Goal: Browse casually: Explore the website without a specific task or goal

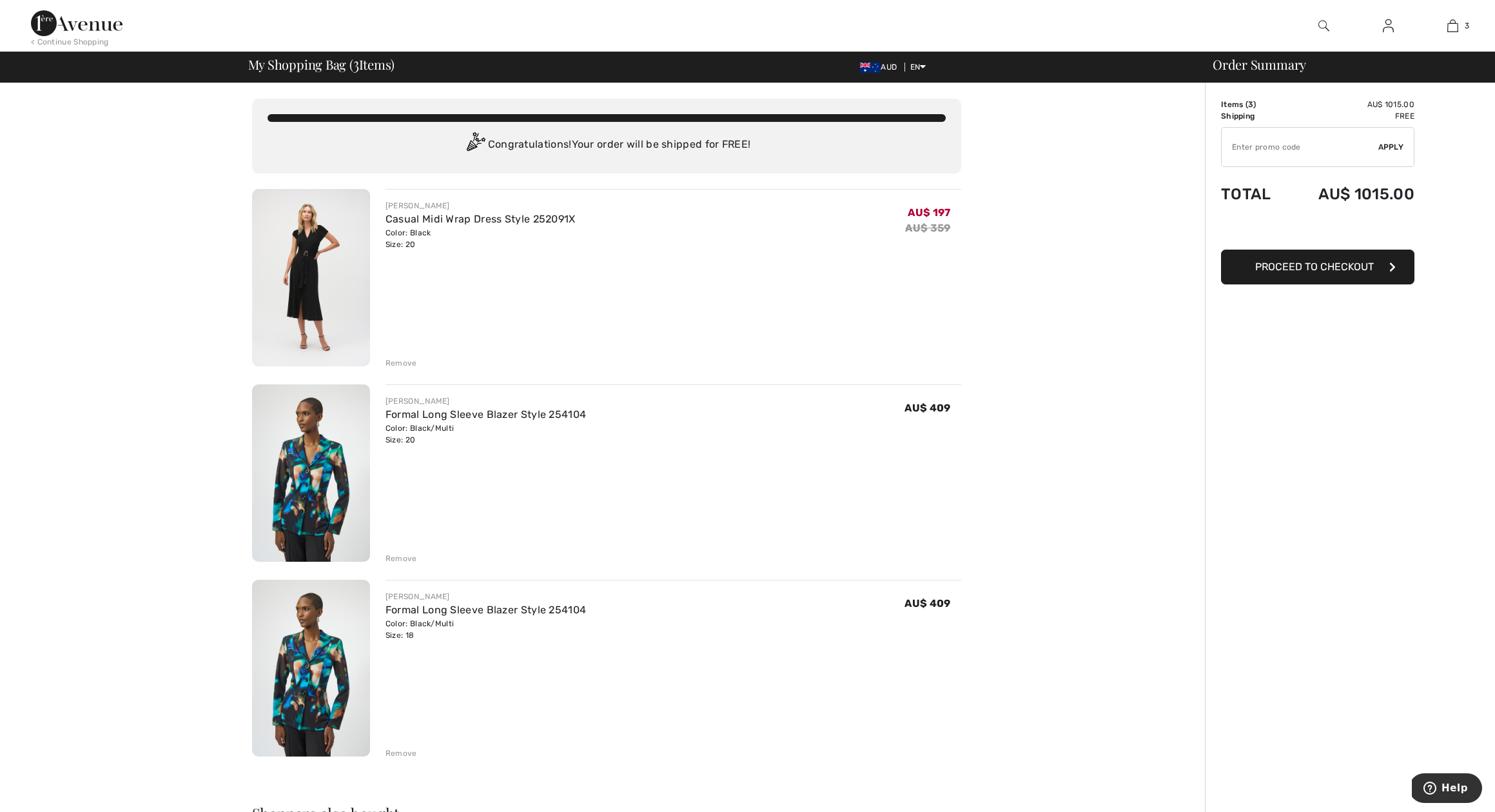
click at [396, 557] on div "Remove" at bounding box center [401, 558] width 31 height 12
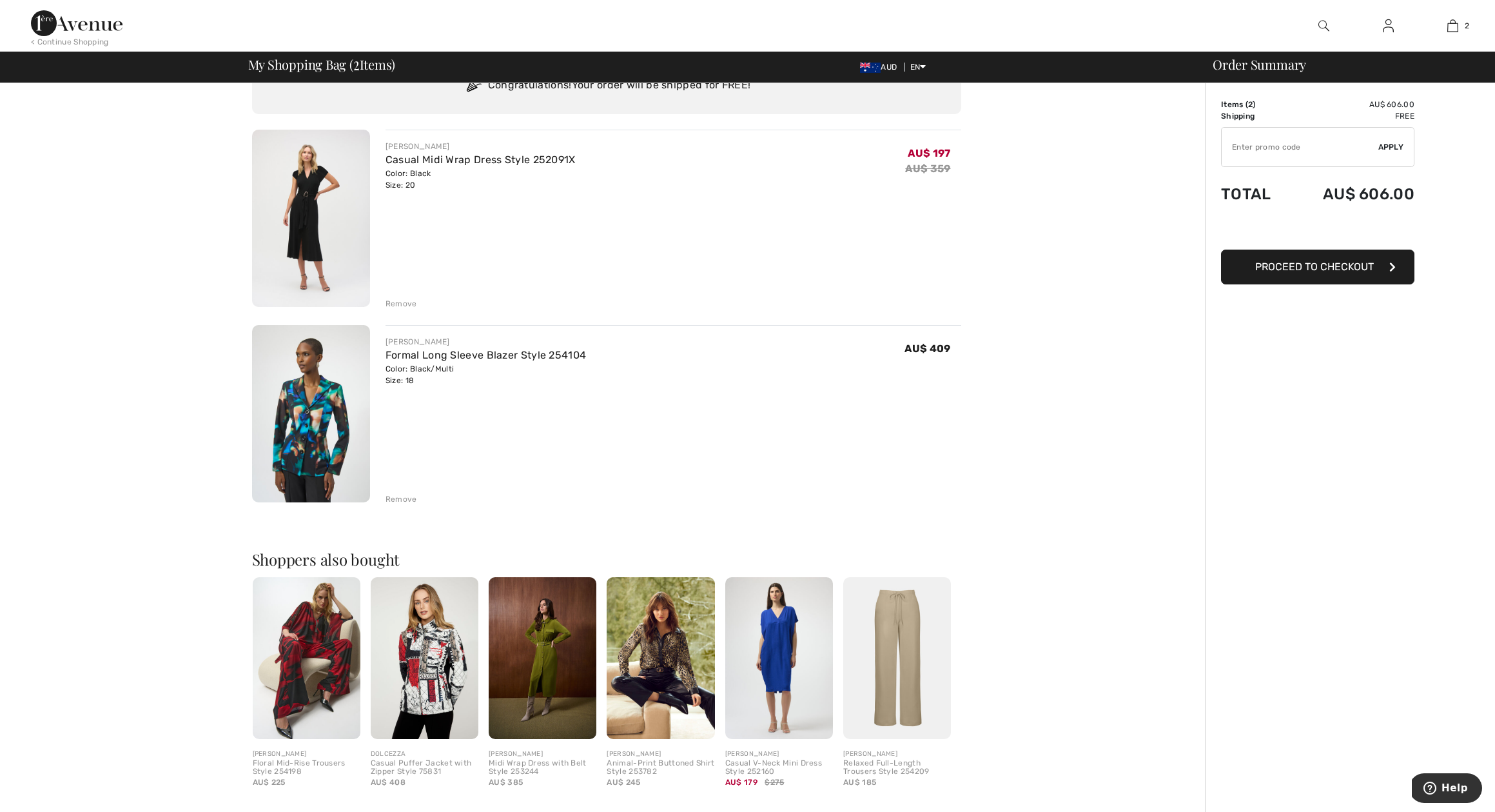
scroll to position [45, 0]
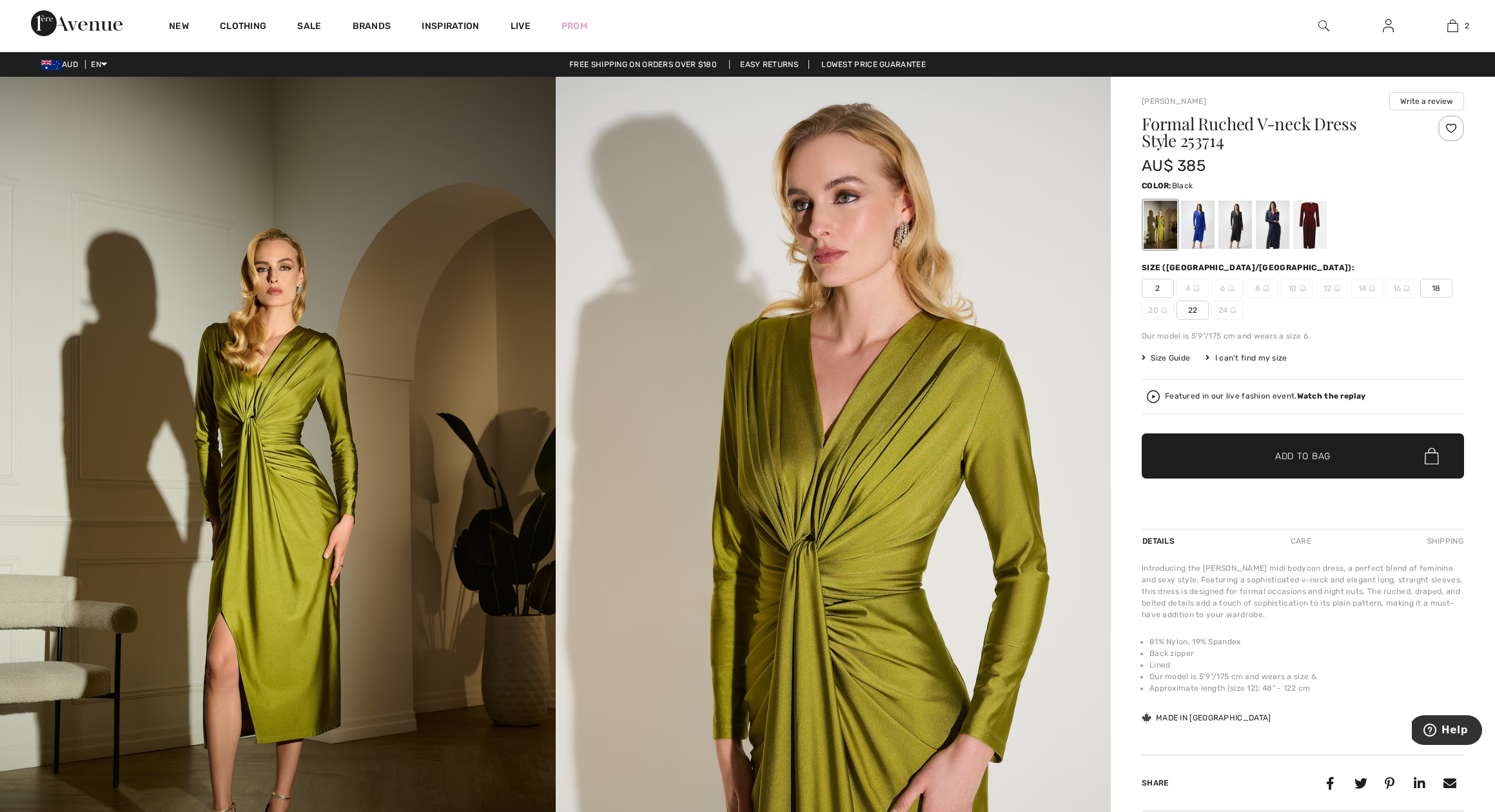
click at [1239, 227] on div at bounding box center [1235, 224] width 34 height 48
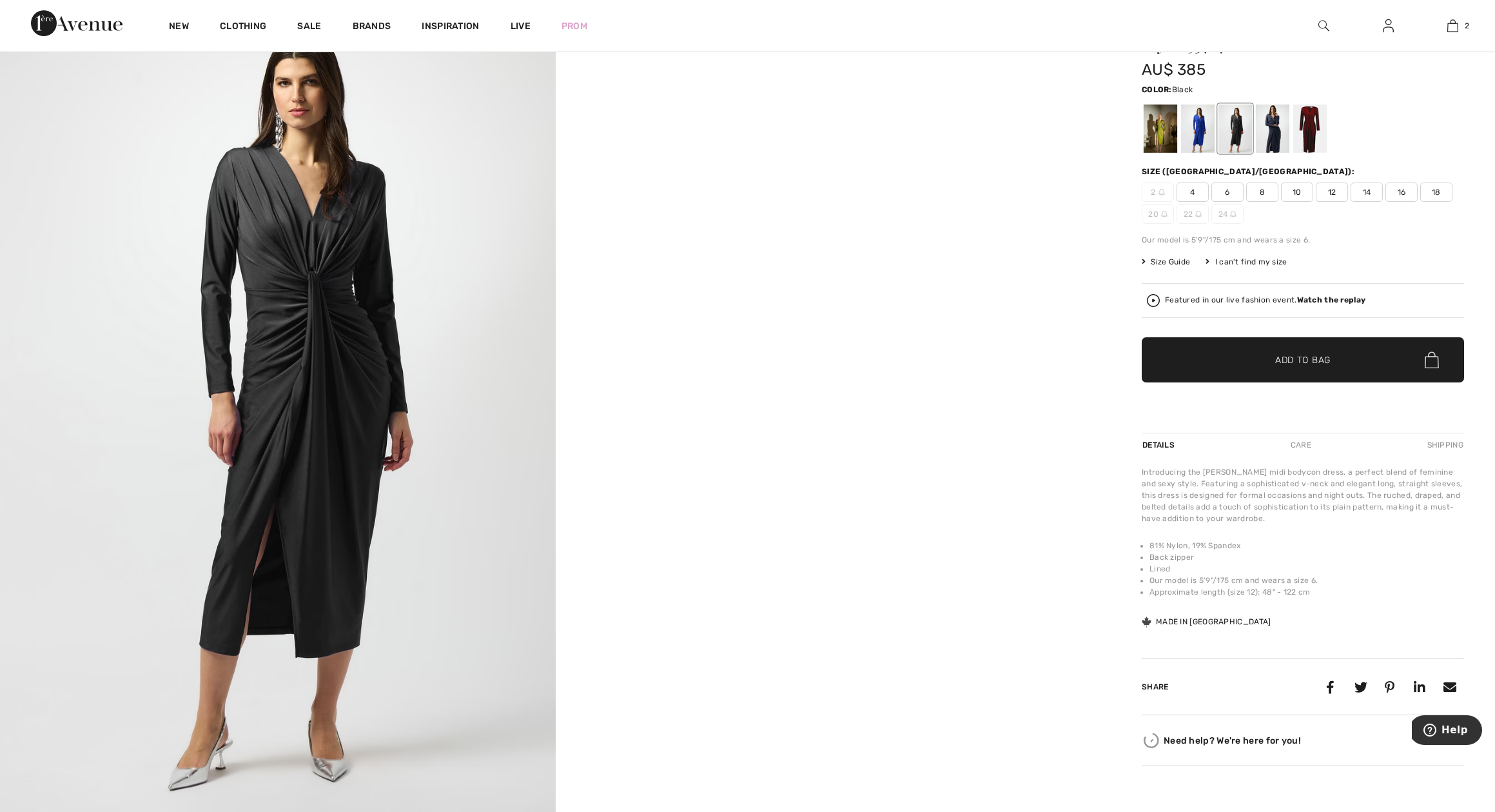
scroll to position [98, 0]
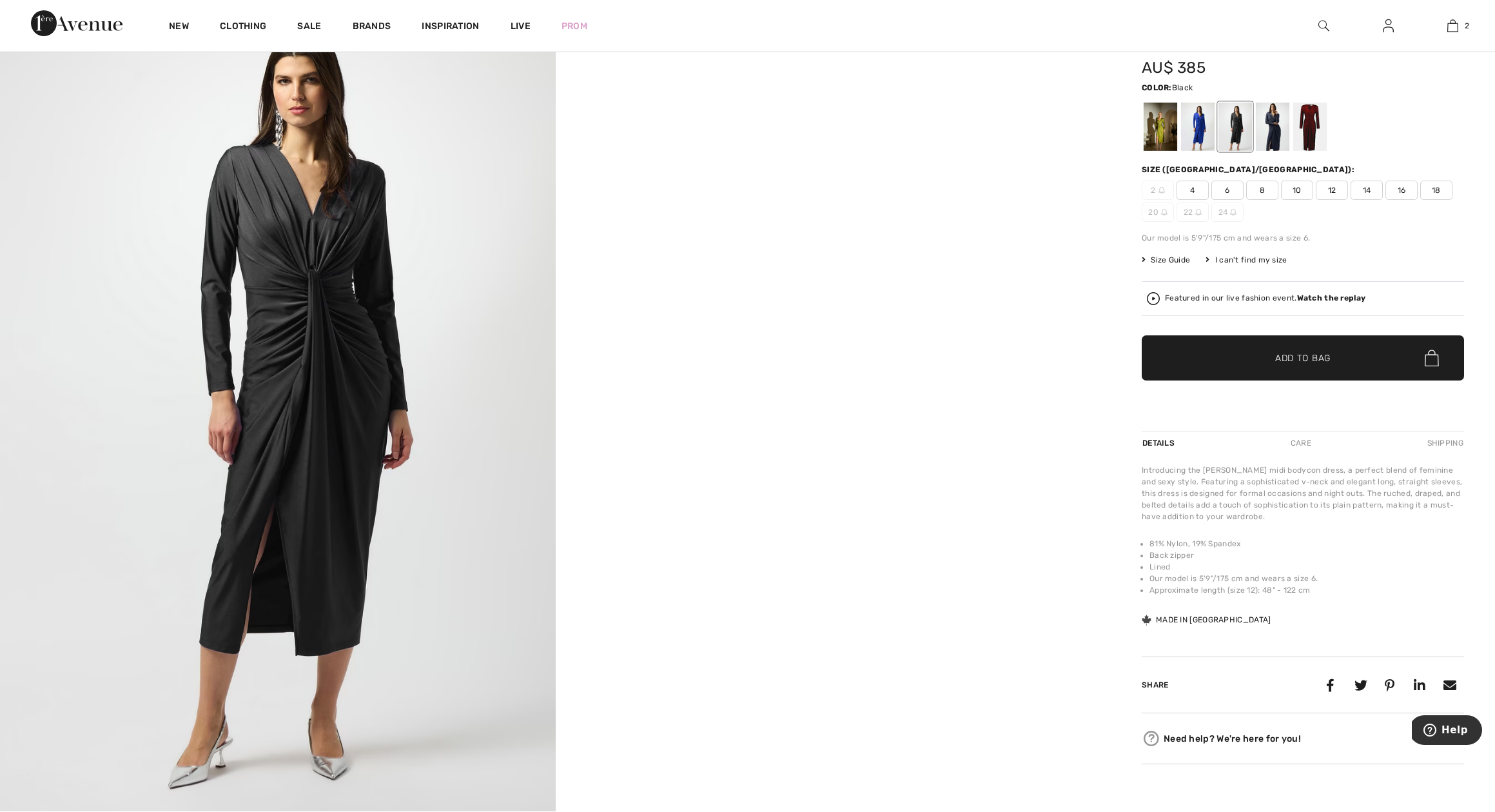
click at [1172, 256] on span "Size Guide" at bounding box center [1166, 260] width 48 height 12
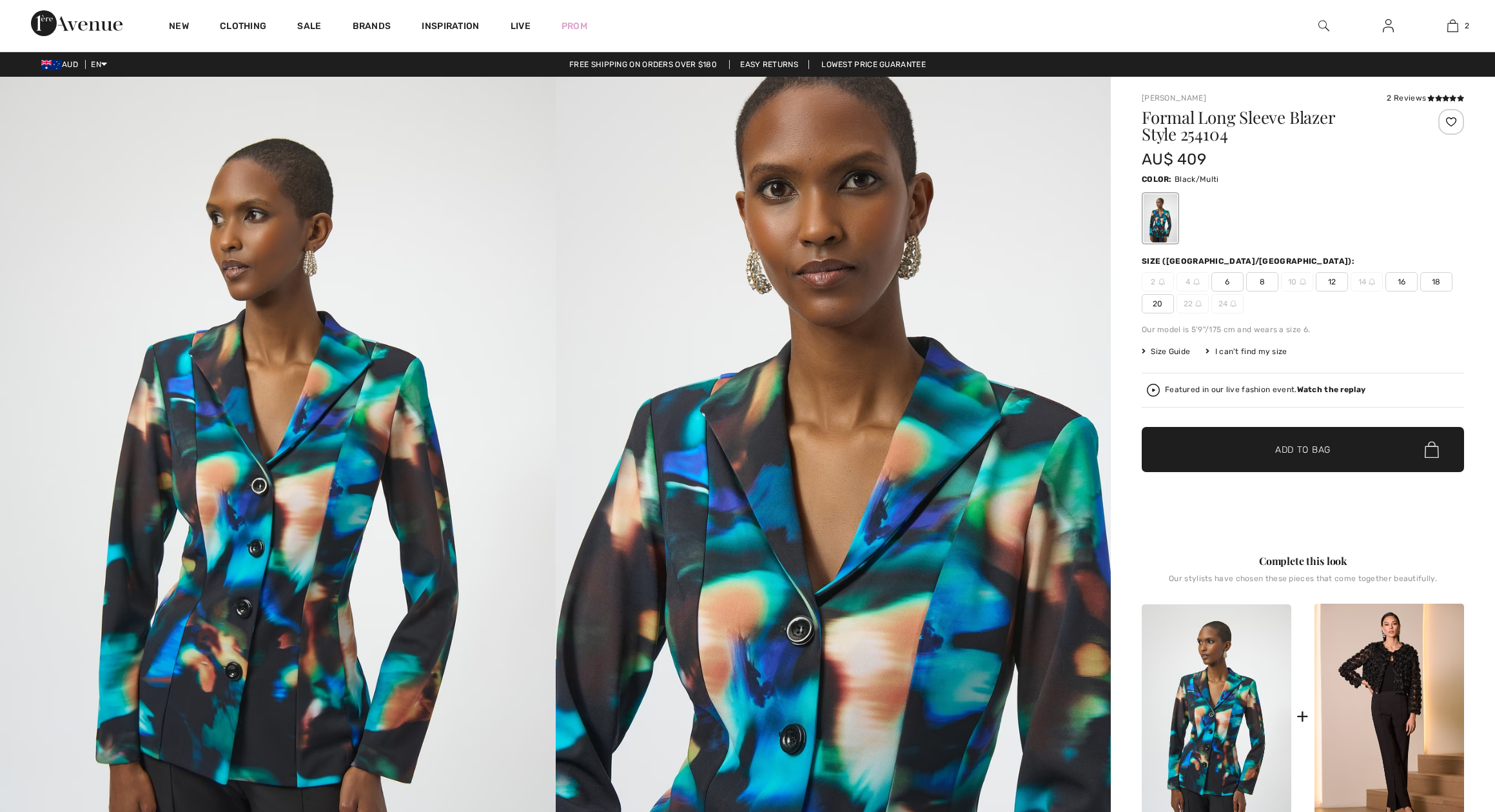
checkbox input "true"
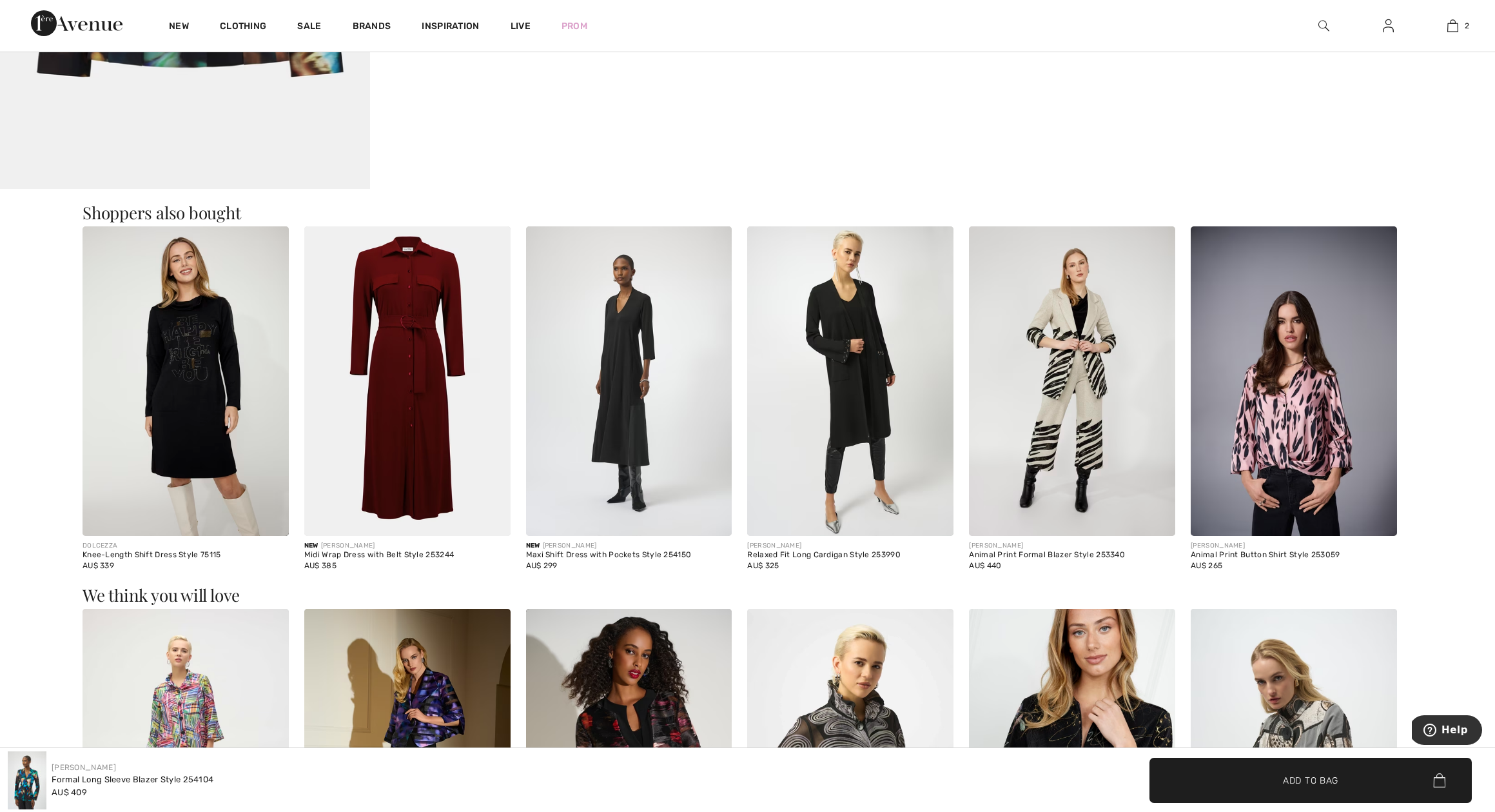
scroll to position [1834, 0]
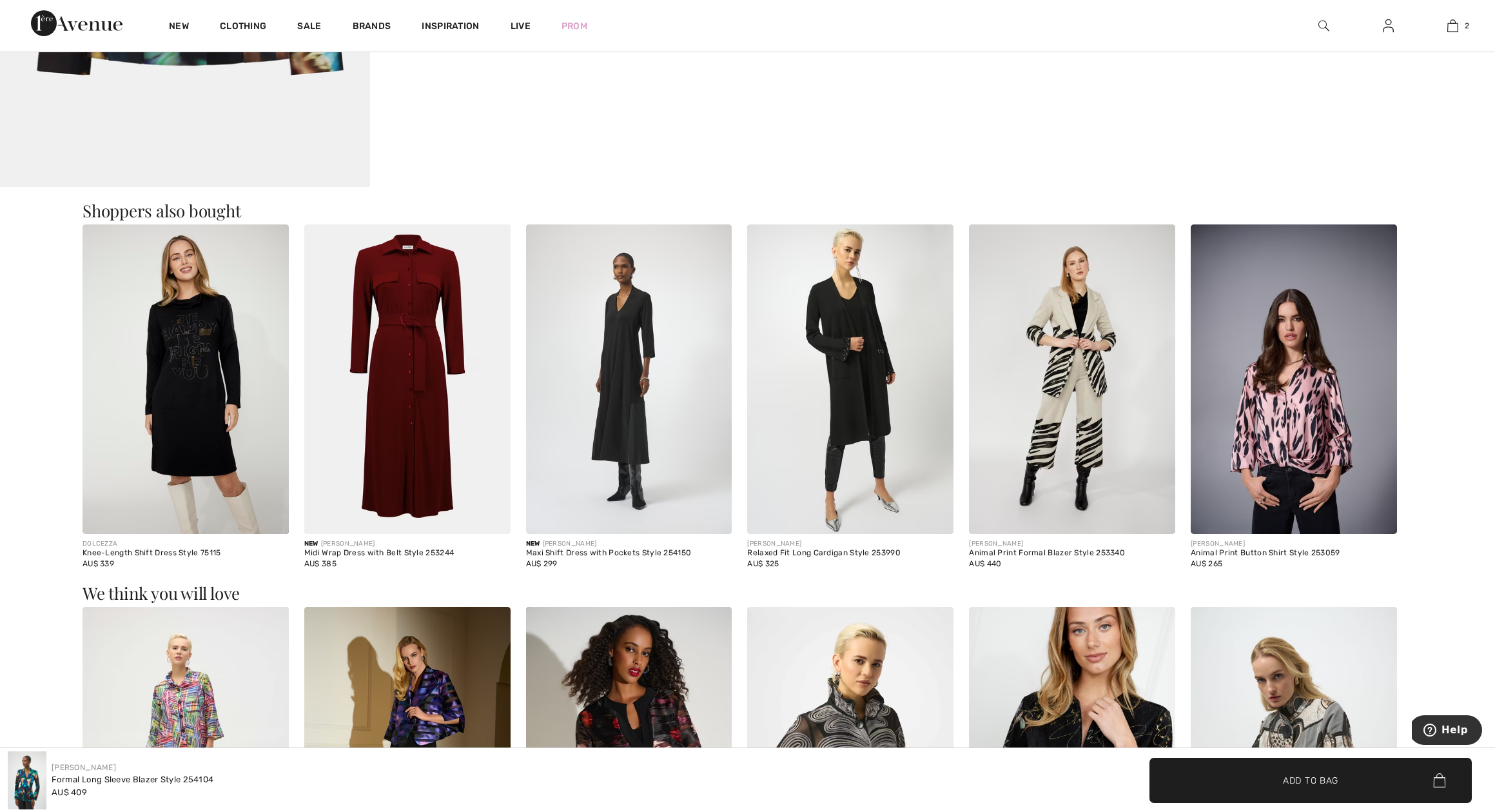
click at [843, 340] on img at bounding box center [850, 379] width 207 height 309
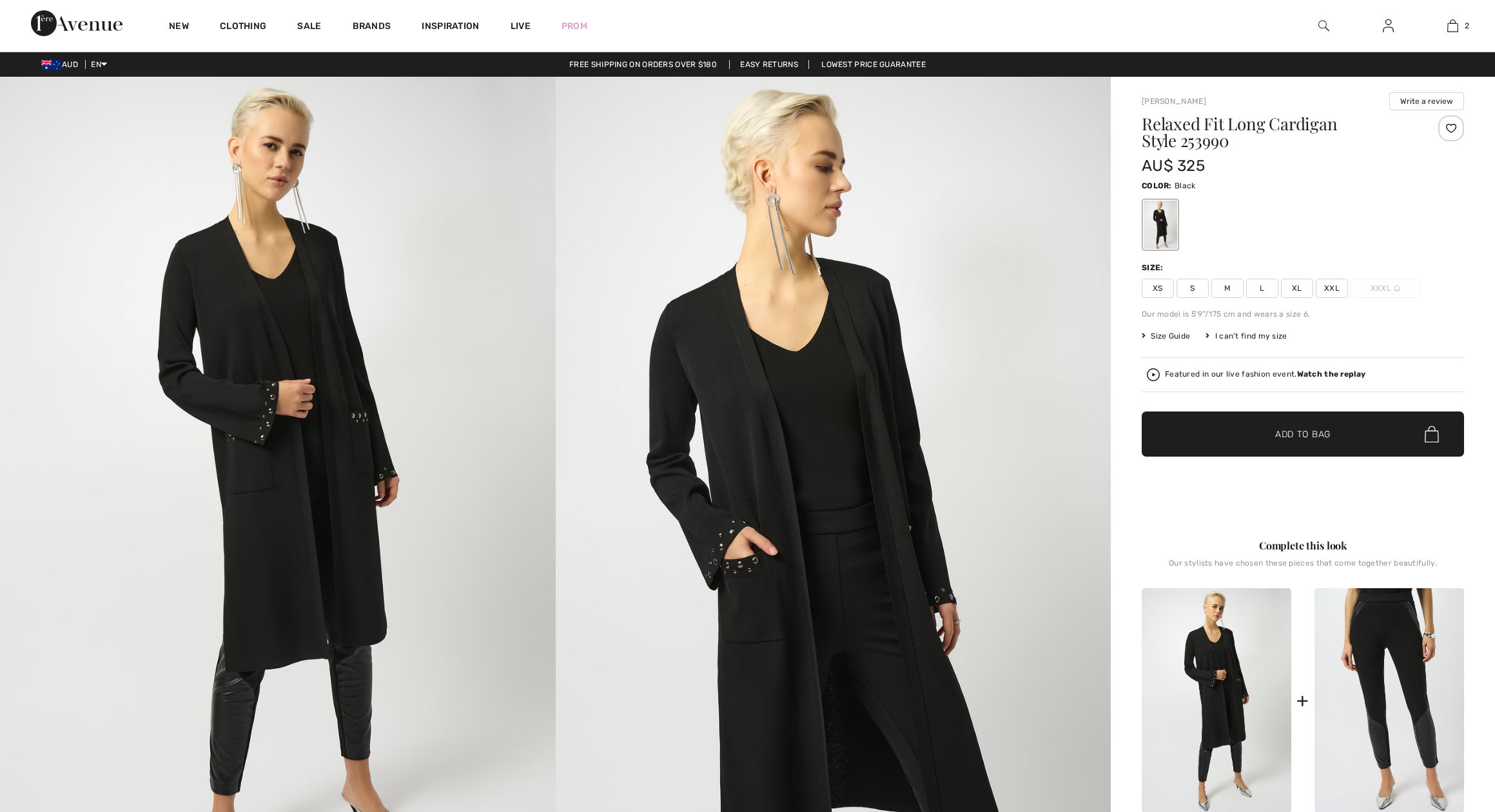
checkbox input "true"
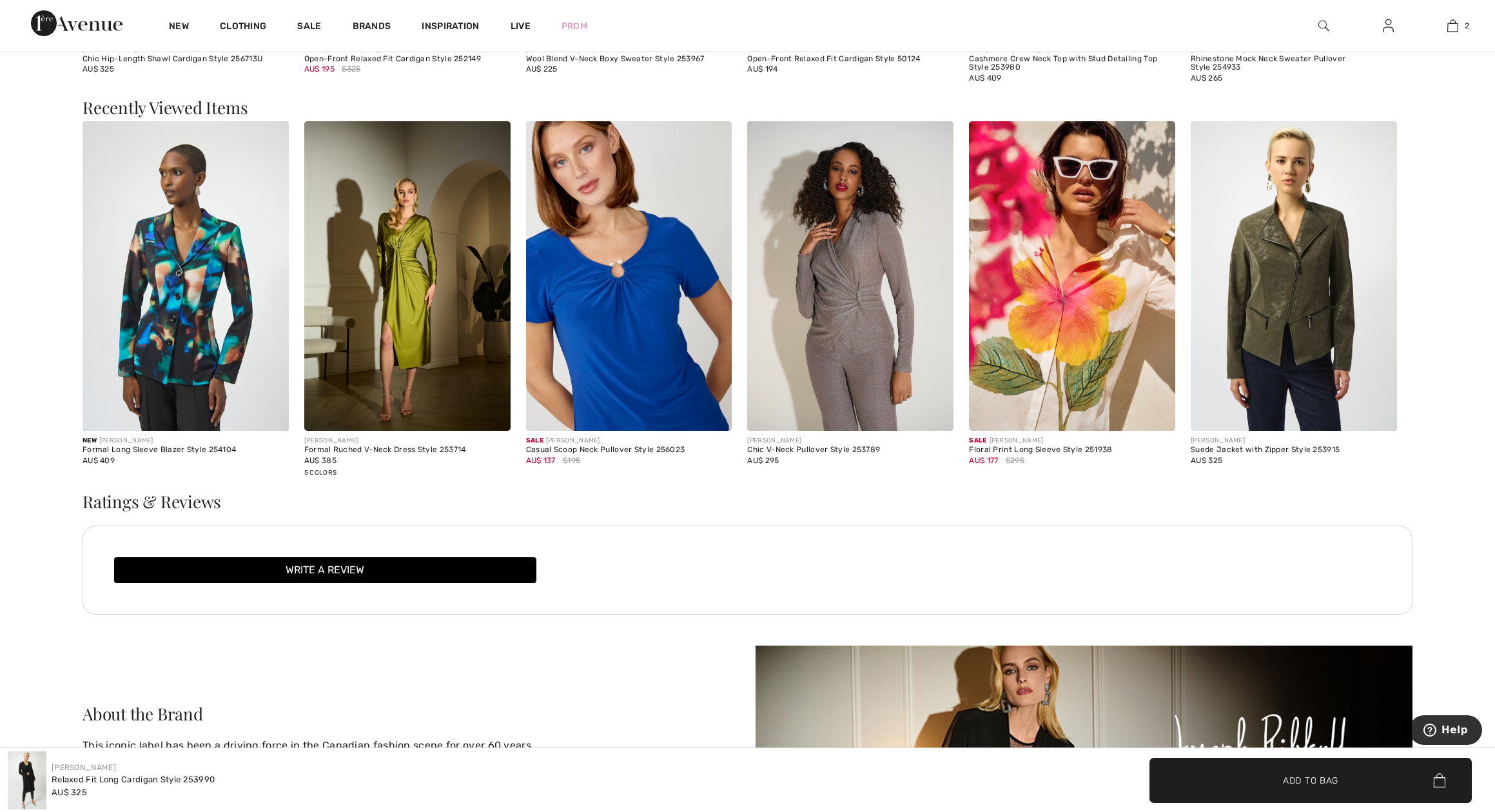
scroll to position [2722, 0]
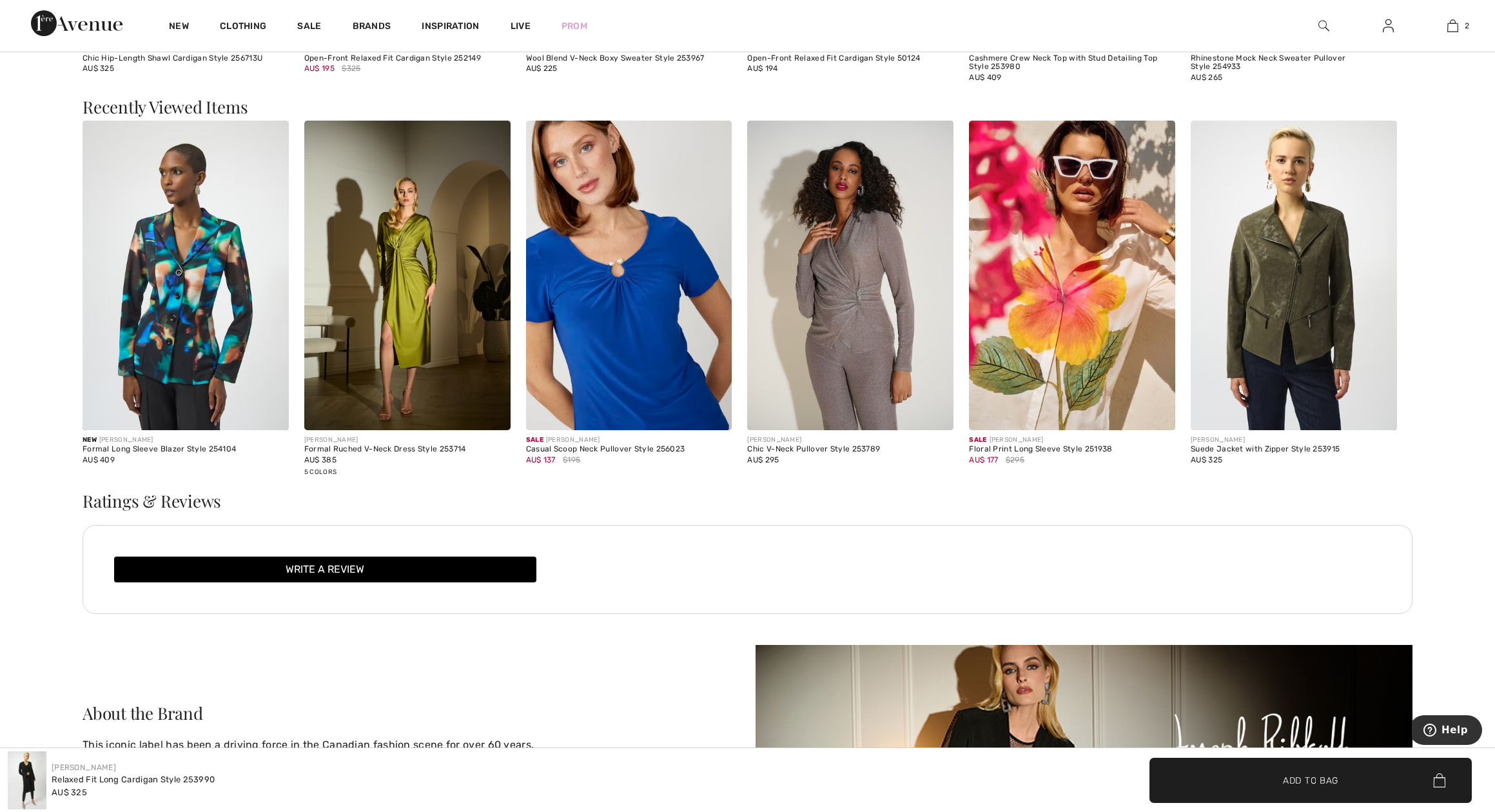
click at [418, 285] on img at bounding box center [407, 275] width 207 height 309
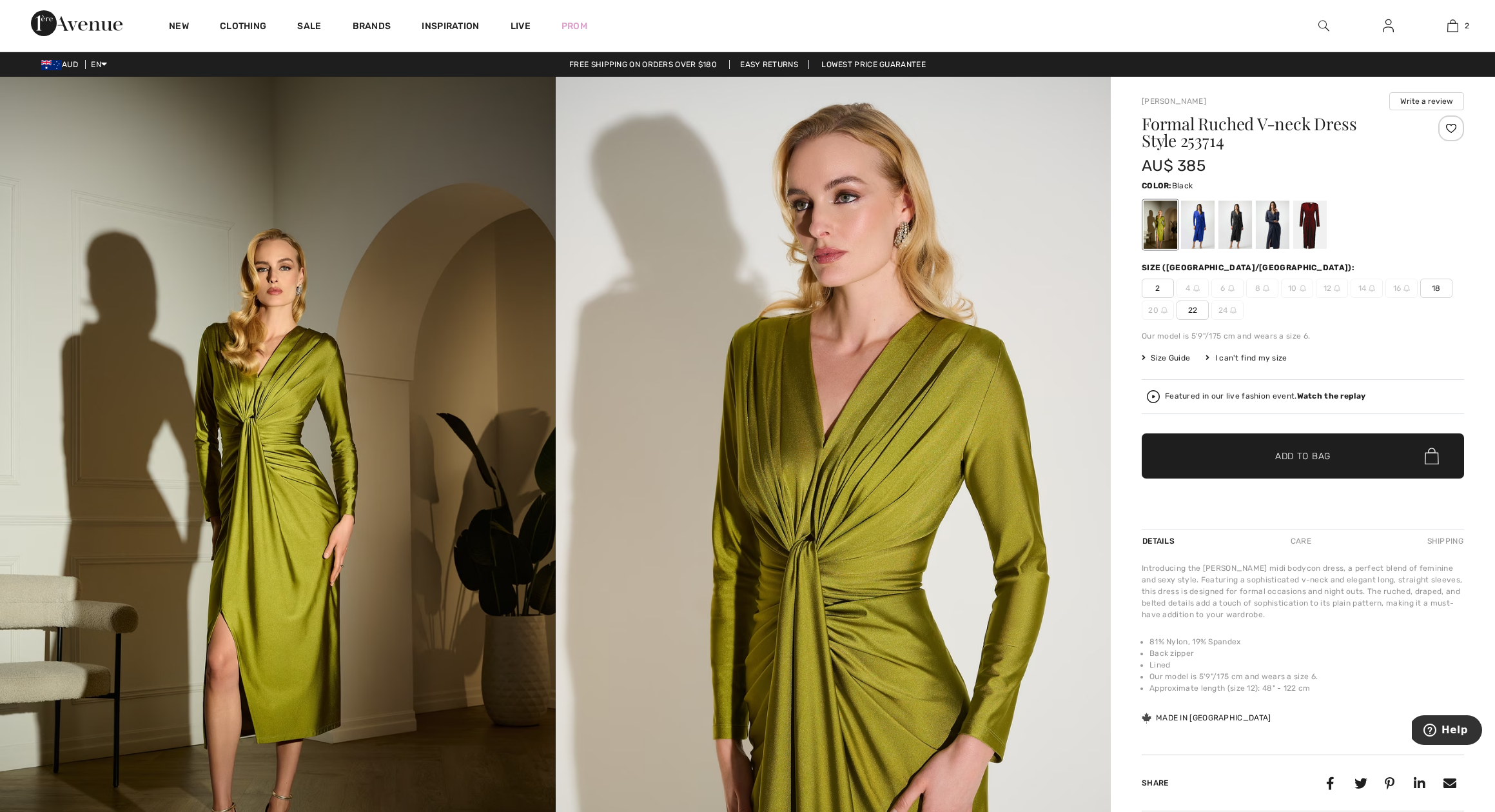
click at [1238, 231] on div at bounding box center [1235, 224] width 34 height 48
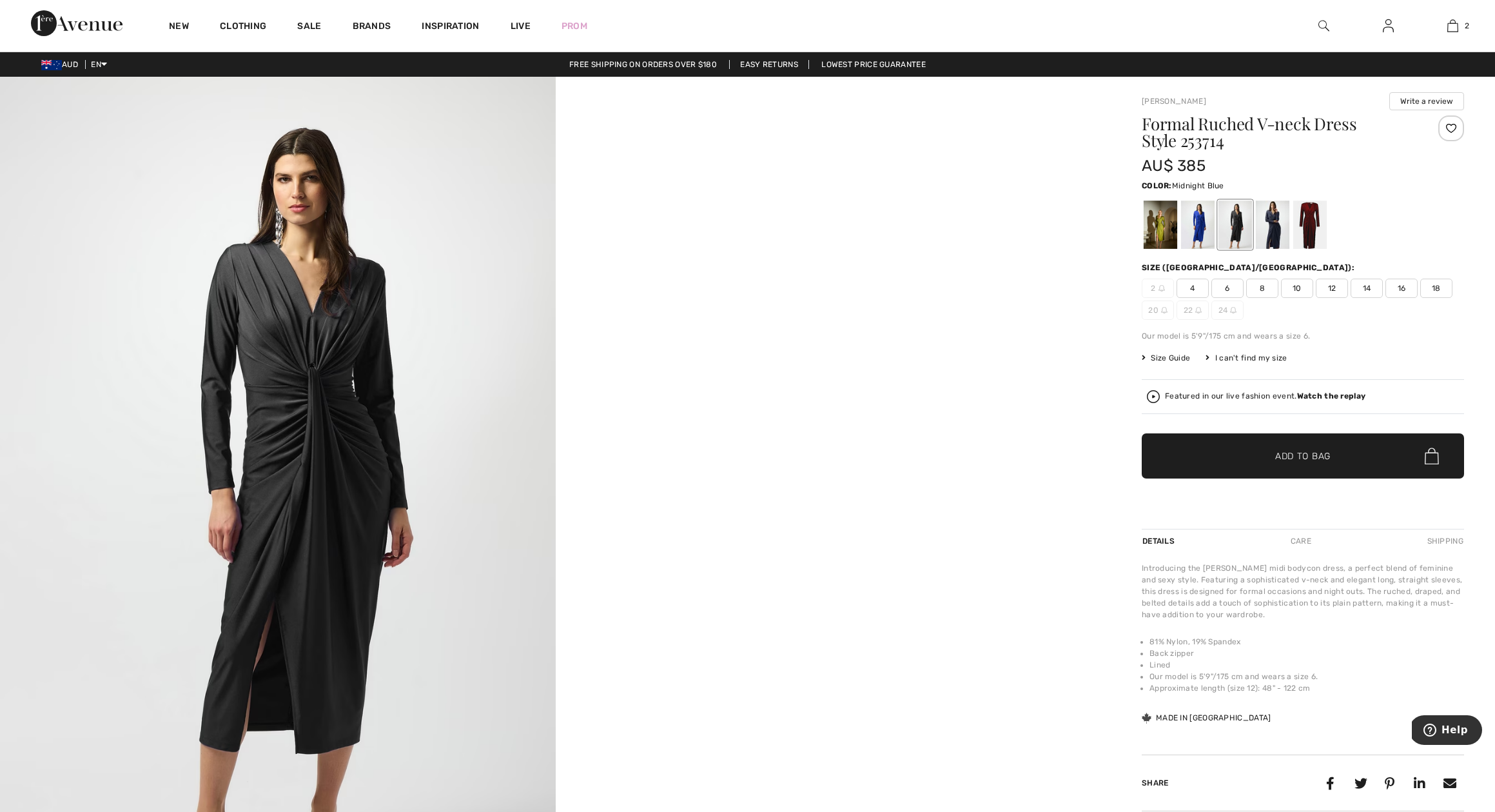
click at [1277, 230] on div at bounding box center [1273, 224] width 34 height 48
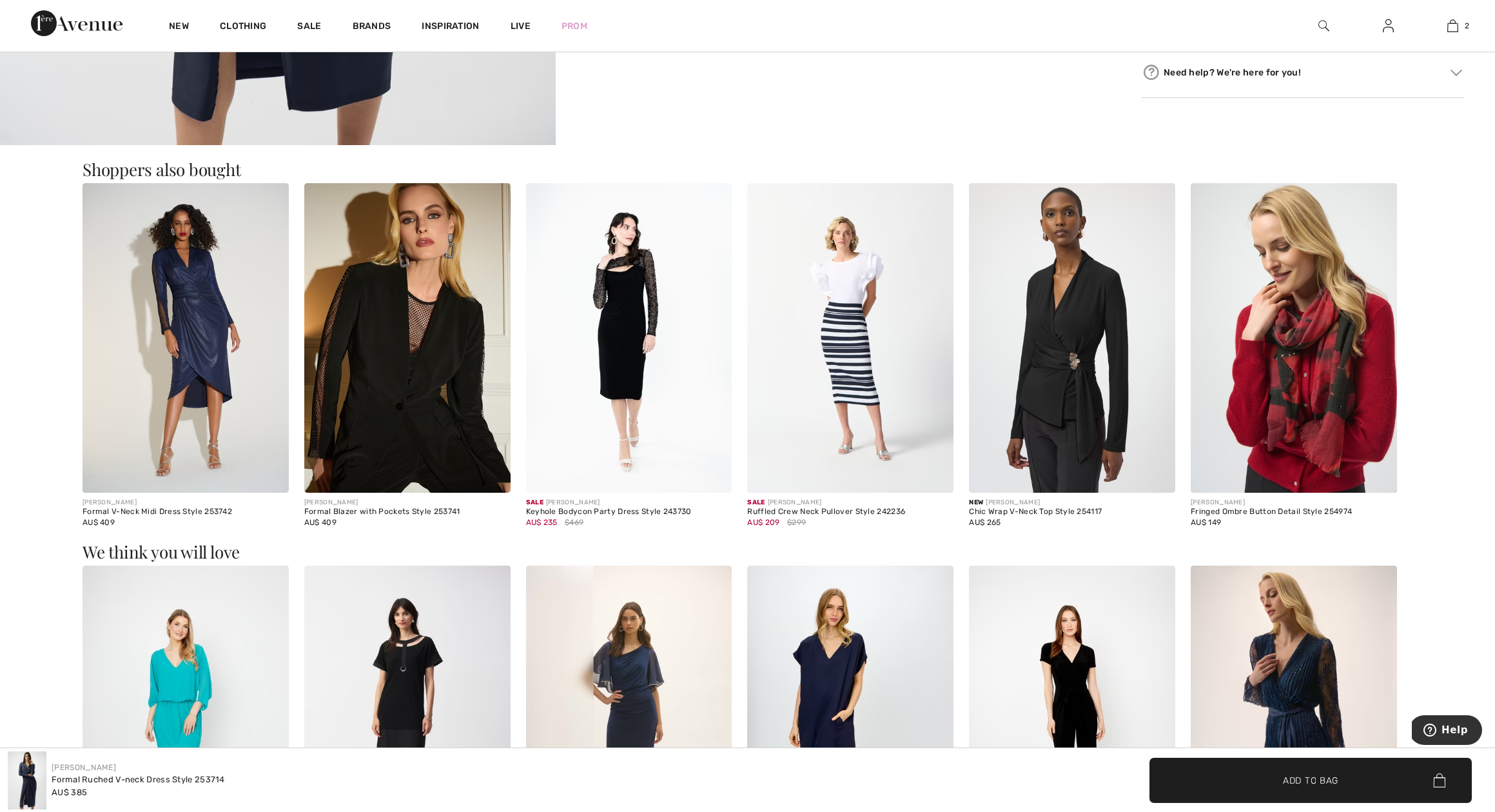
scroll to position [775, 0]
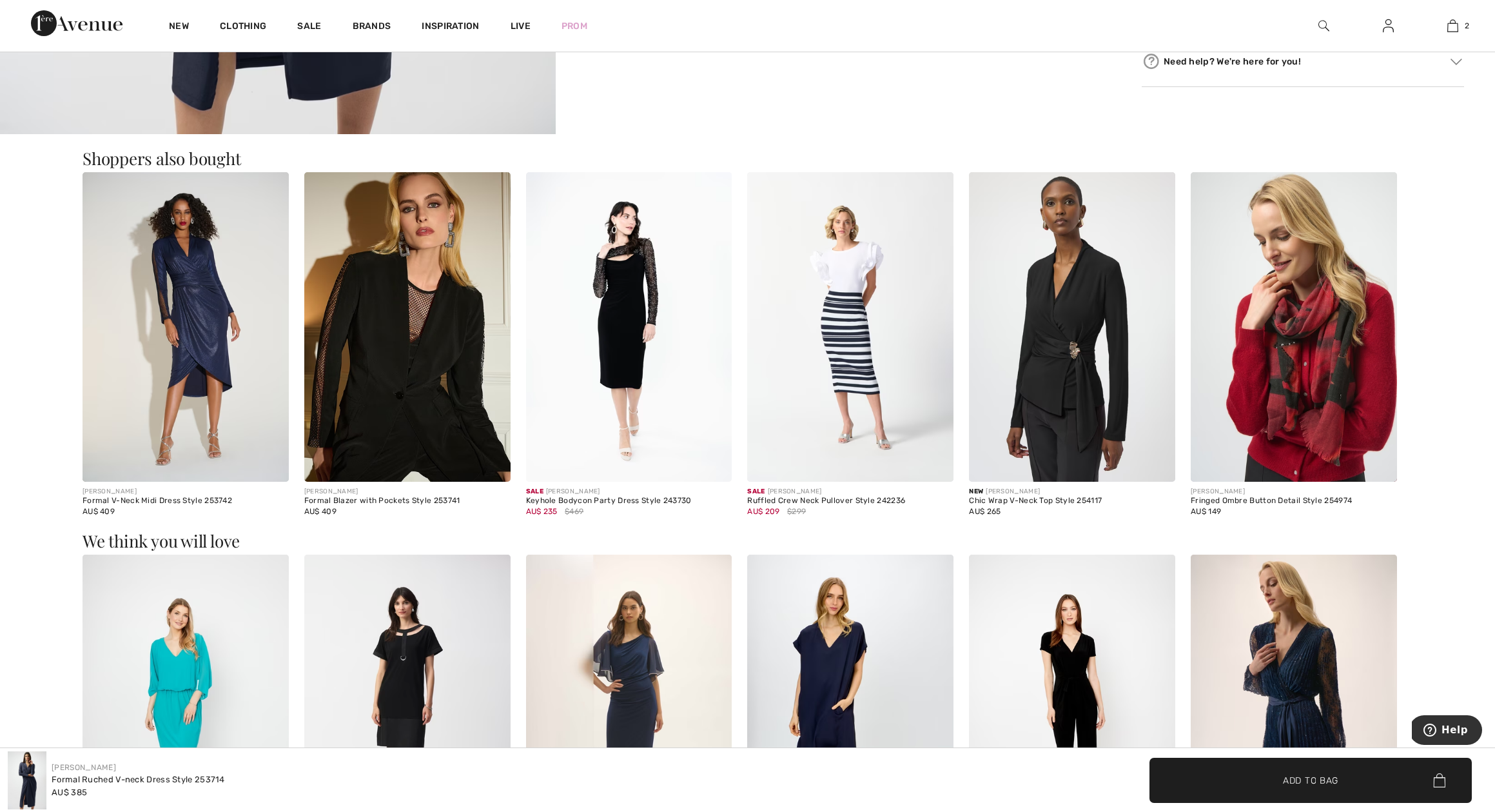
click at [150, 363] on img at bounding box center [186, 327] width 207 height 309
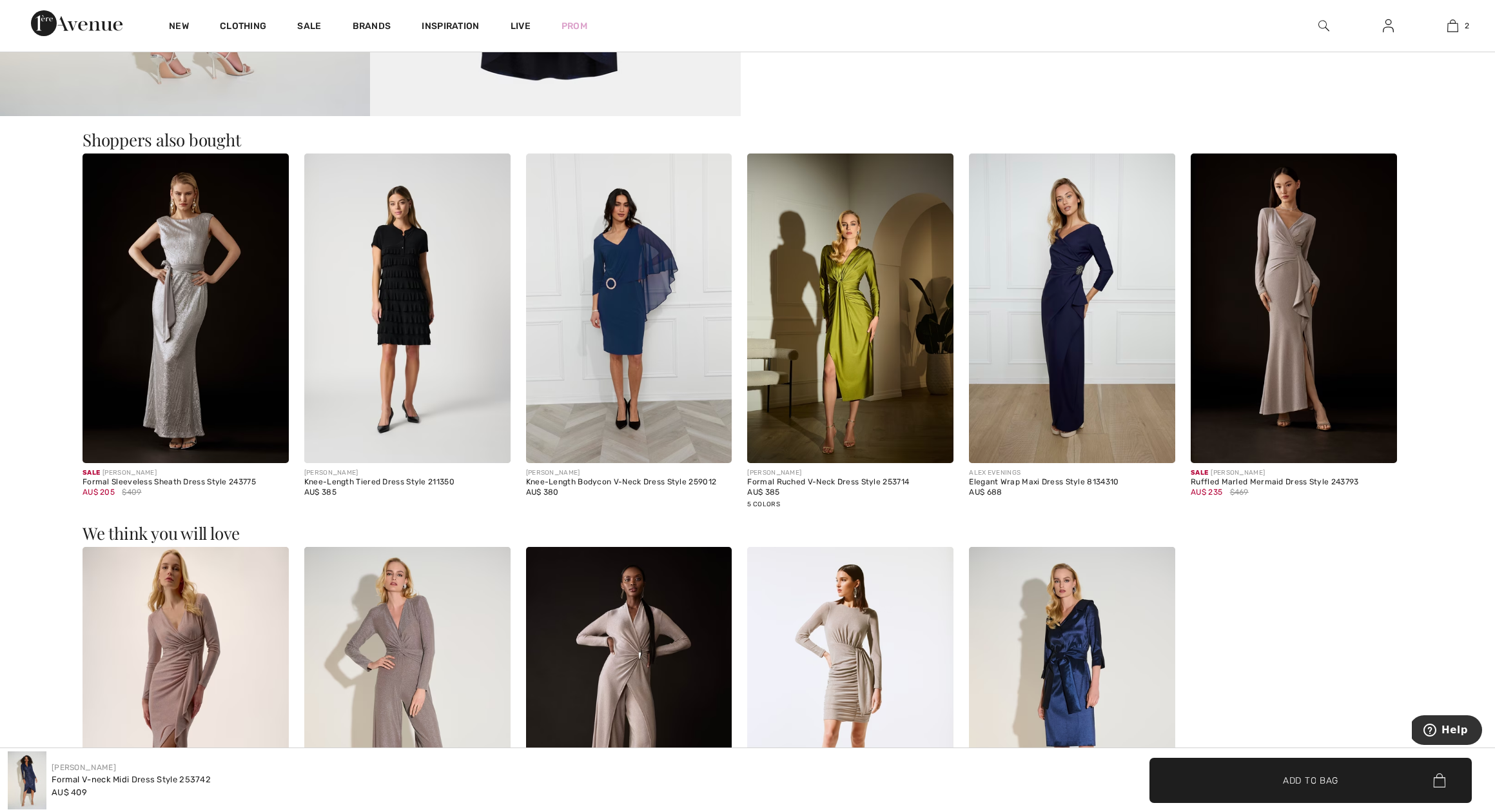
scroll to position [1349, 0]
click at [1284, 283] on img at bounding box center [1294, 309] width 207 height 309
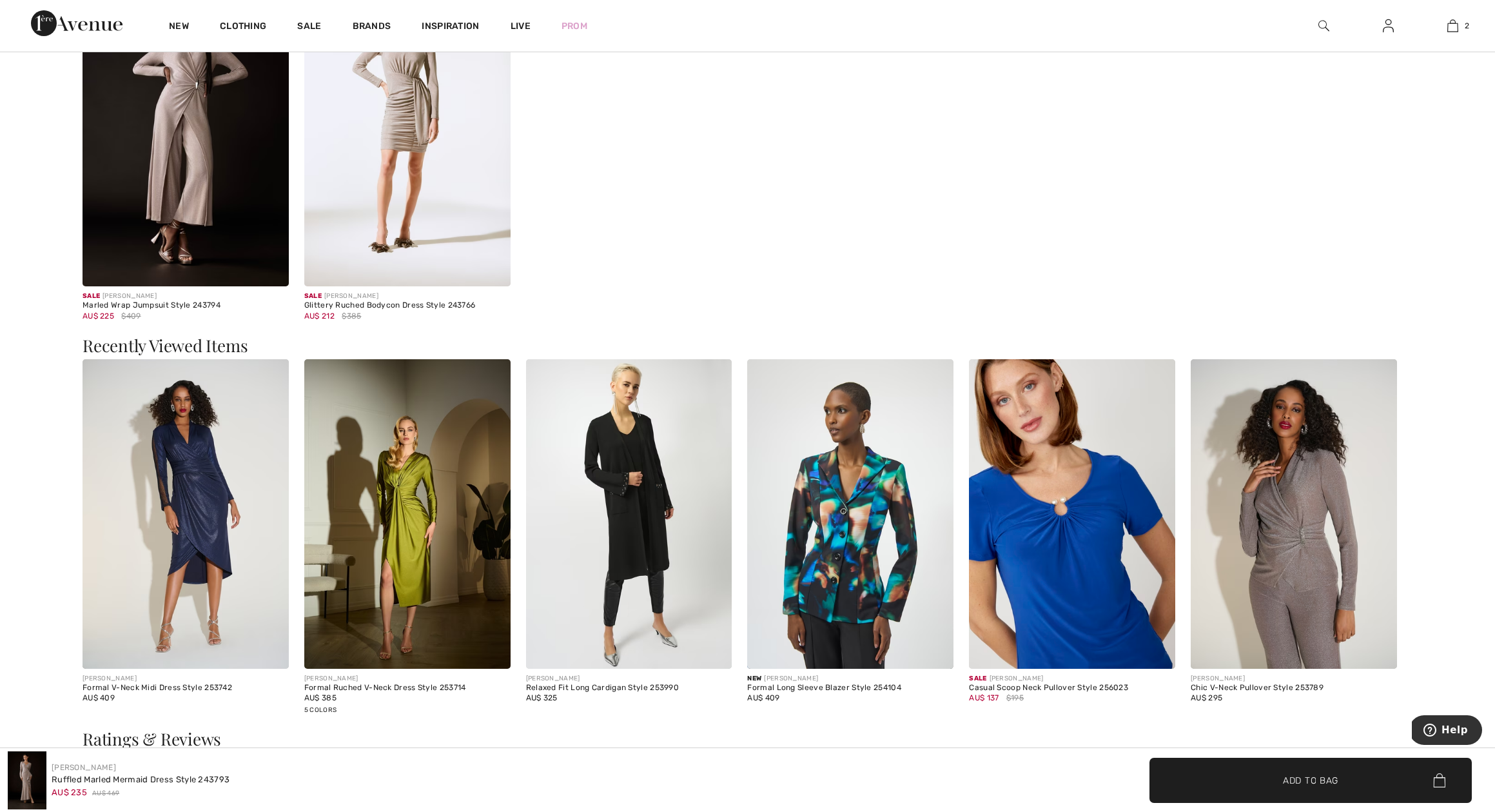
scroll to position [1905, 0]
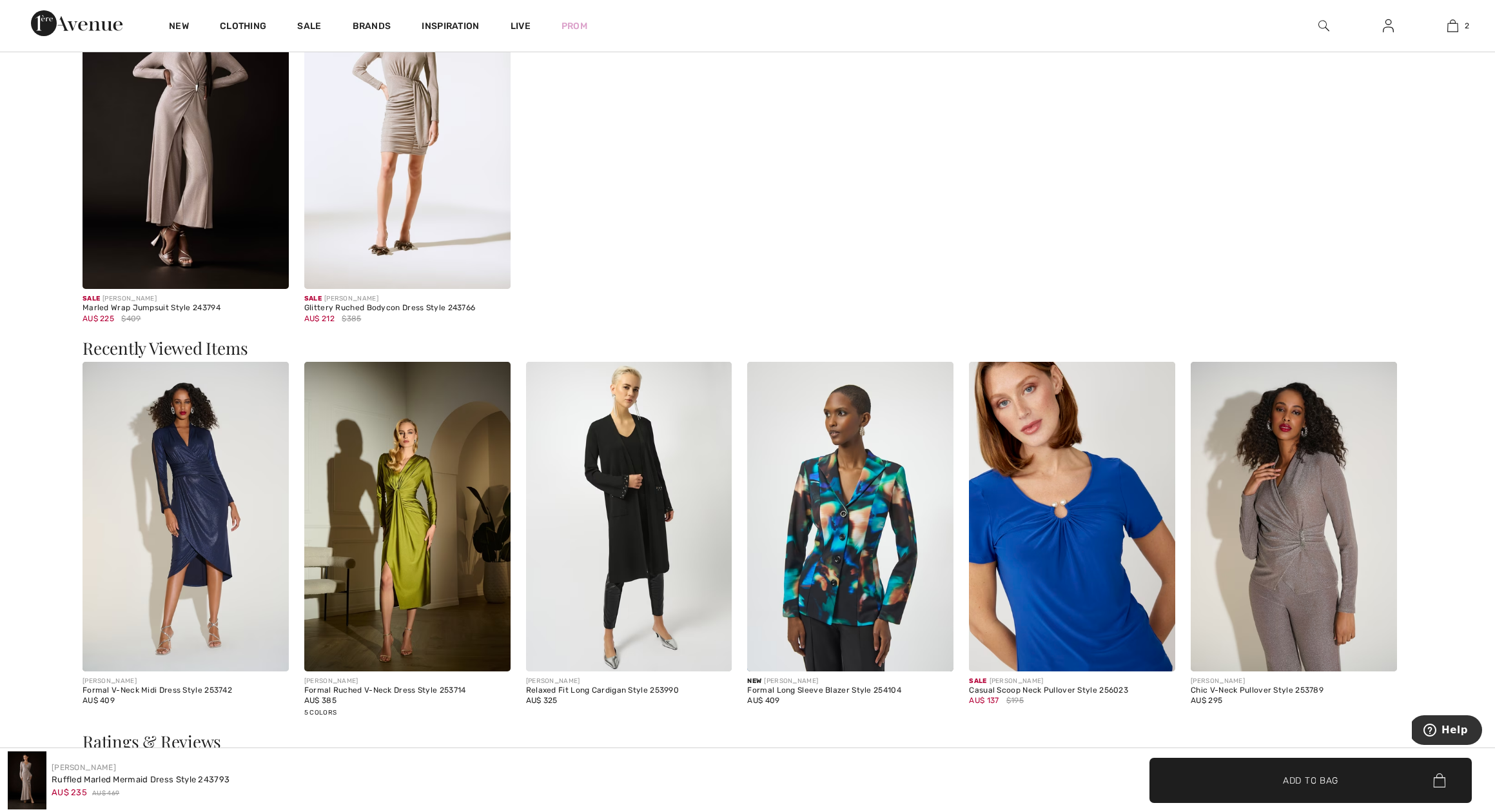
click at [427, 462] on img at bounding box center [407, 516] width 207 height 309
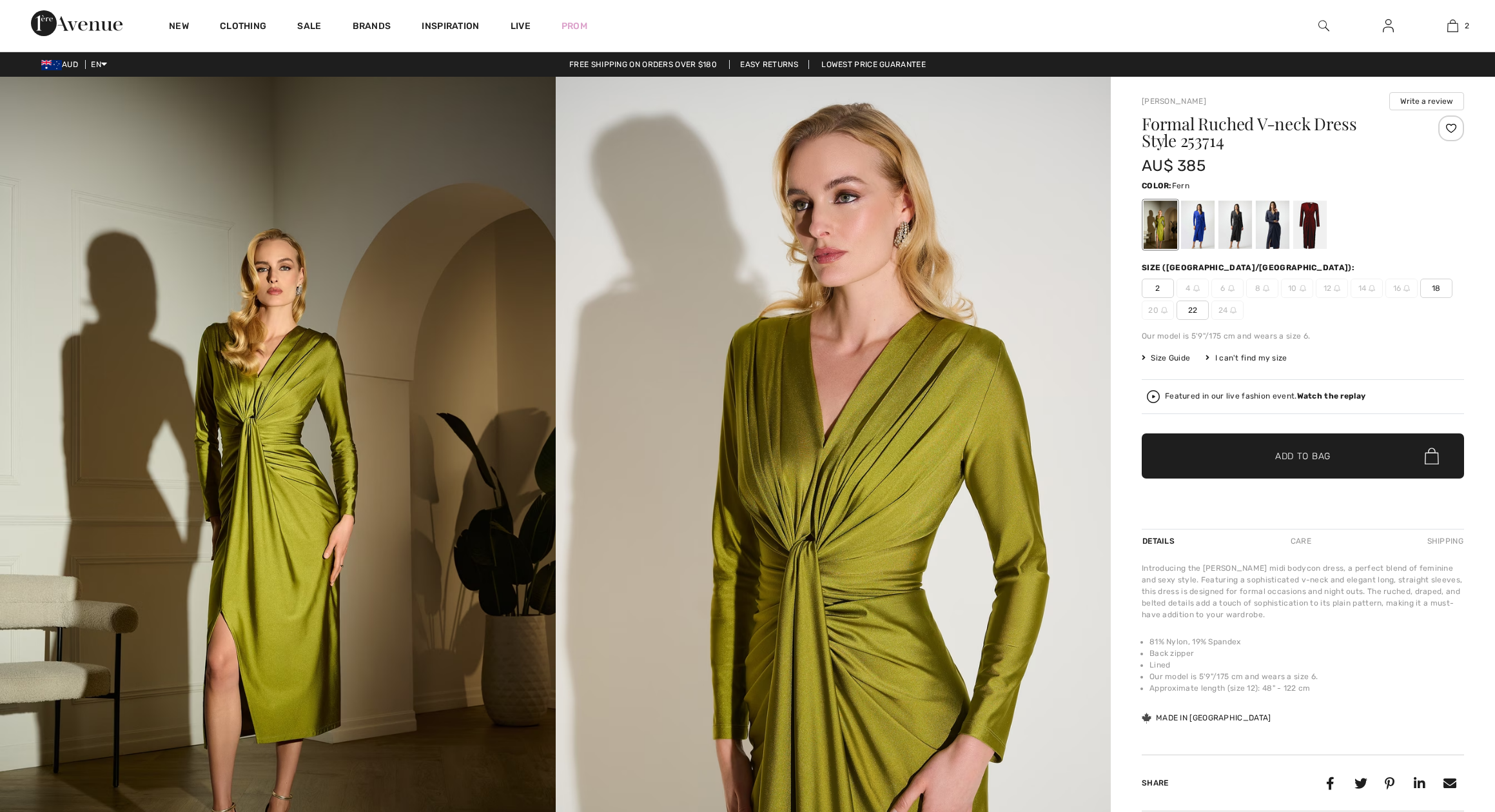
checkbox input "true"
click at [1274, 227] on div at bounding box center [1273, 224] width 34 height 48
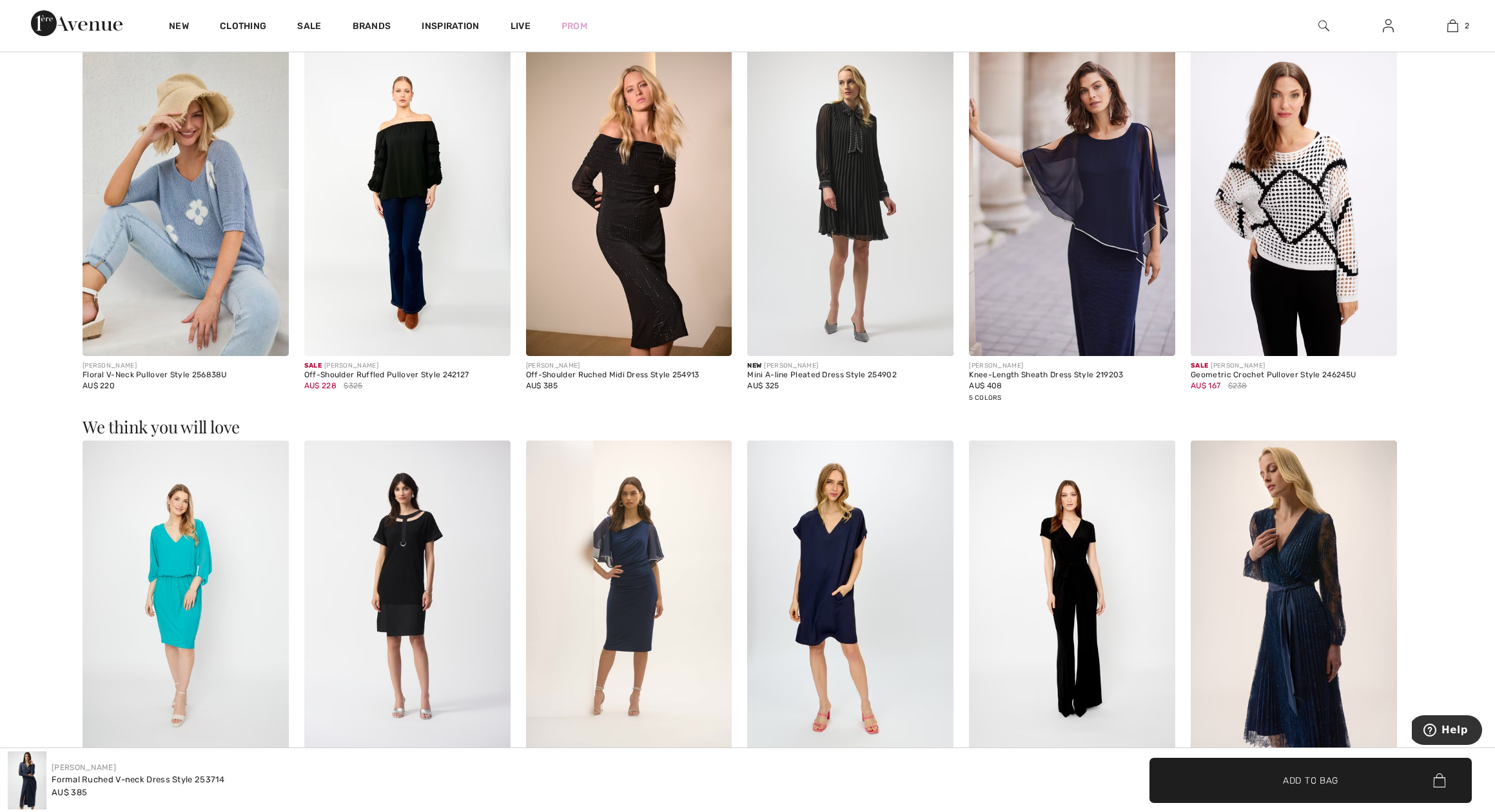
scroll to position [901, 0]
click at [646, 260] on img at bounding box center [629, 200] width 207 height 309
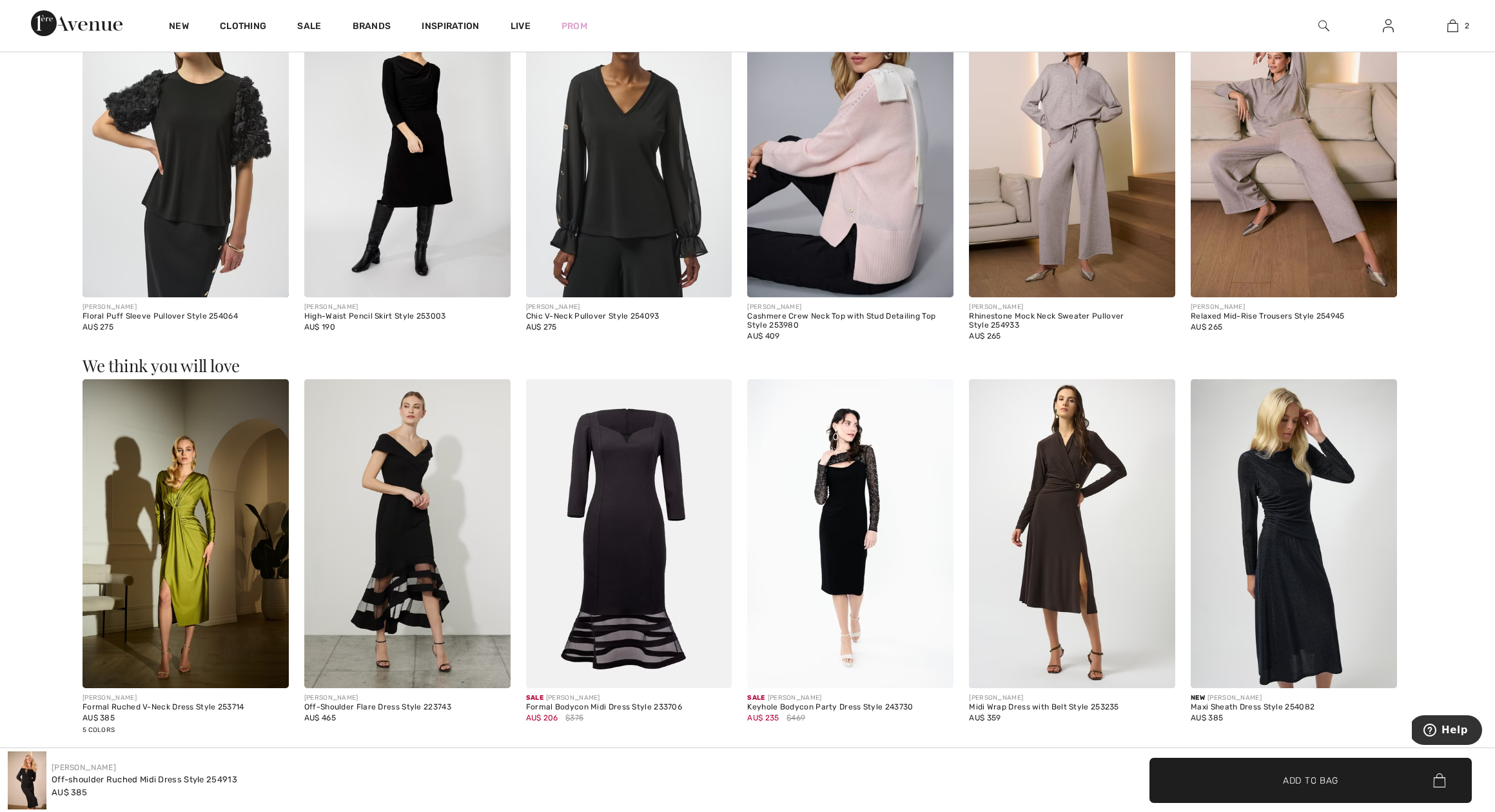
scroll to position [2069, 0]
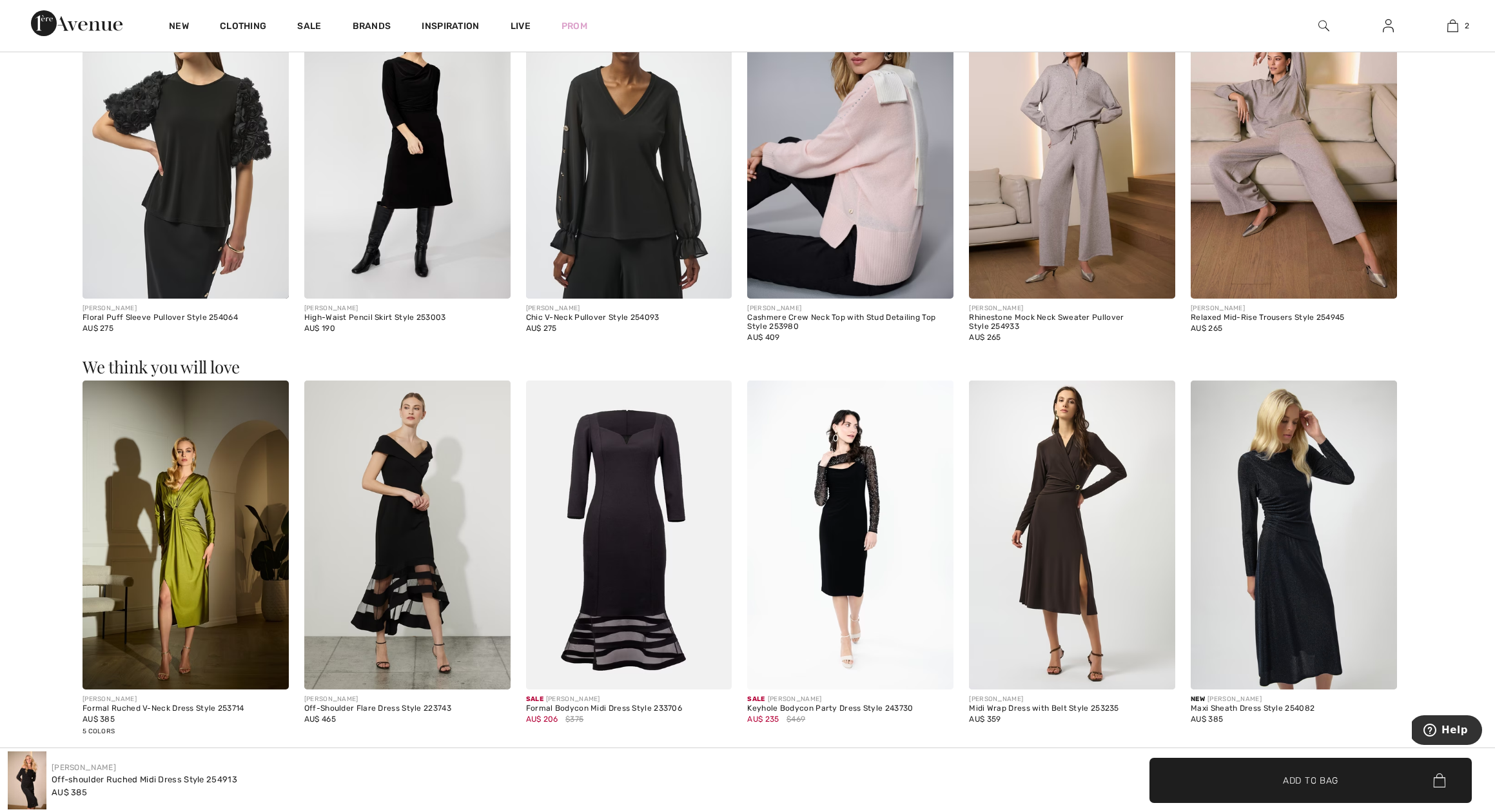
click at [1317, 573] on img at bounding box center [1294, 535] width 207 height 309
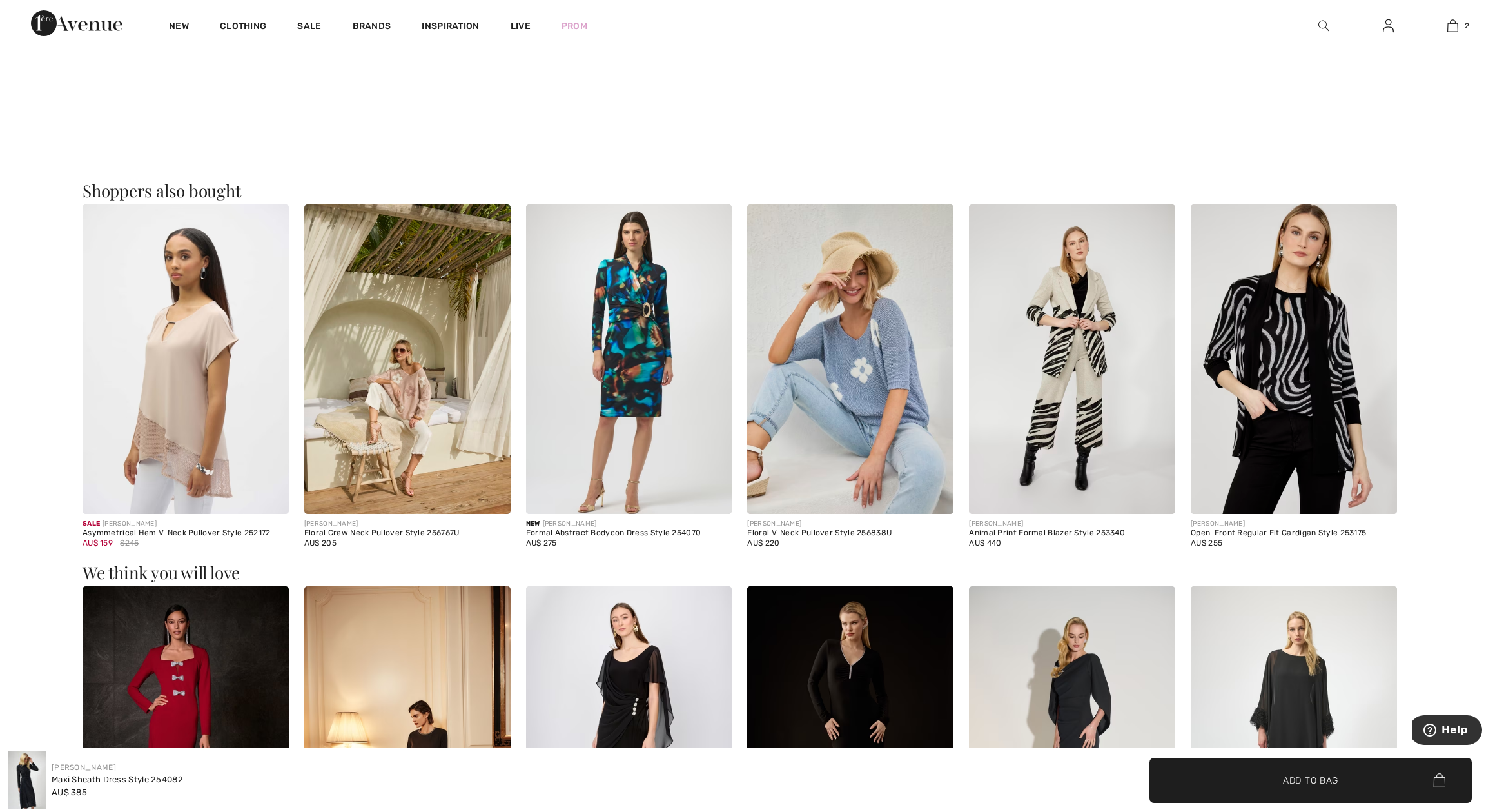
scroll to position [1290, 0]
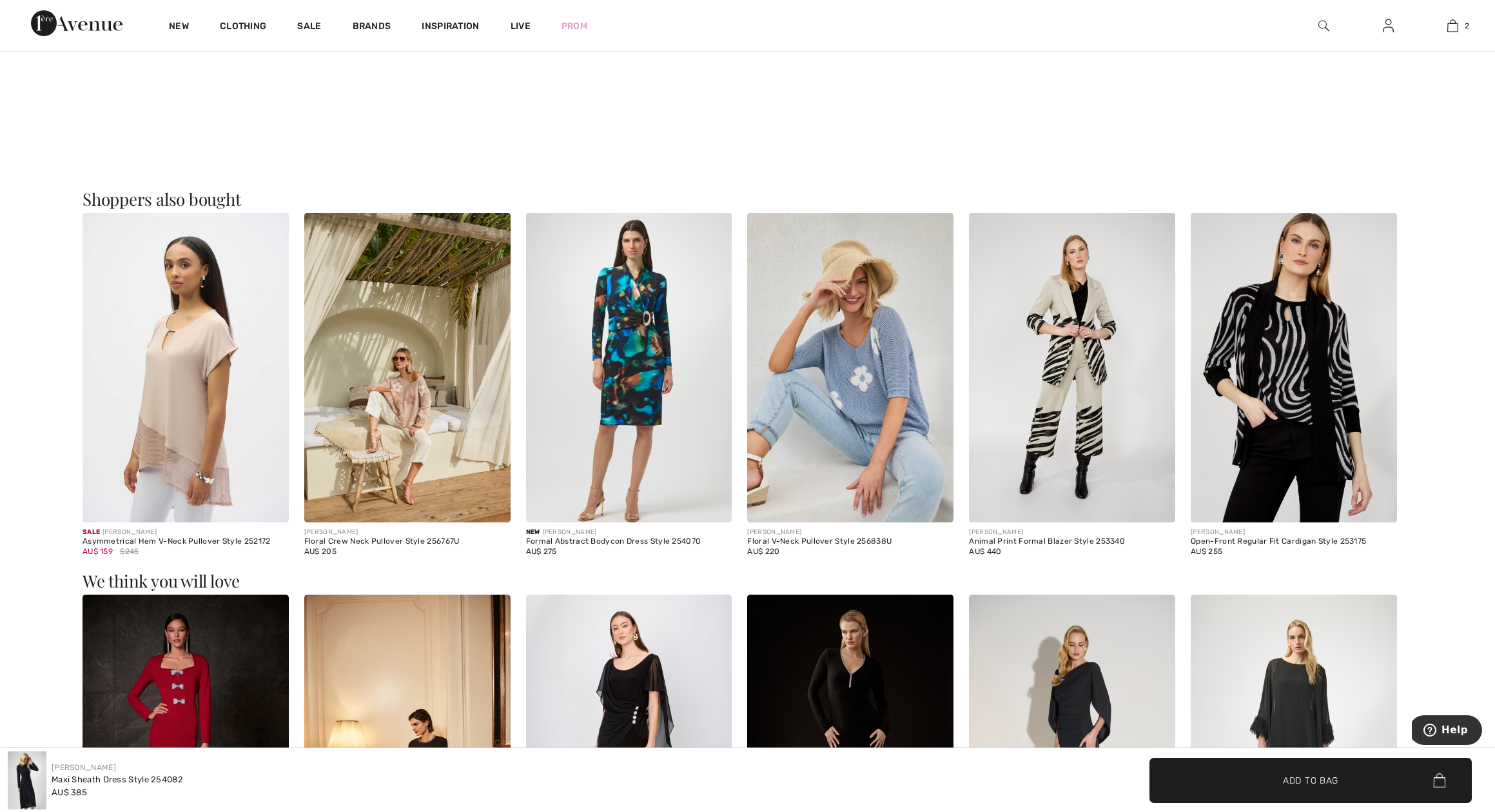
click at [642, 355] on img at bounding box center [629, 367] width 207 height 309
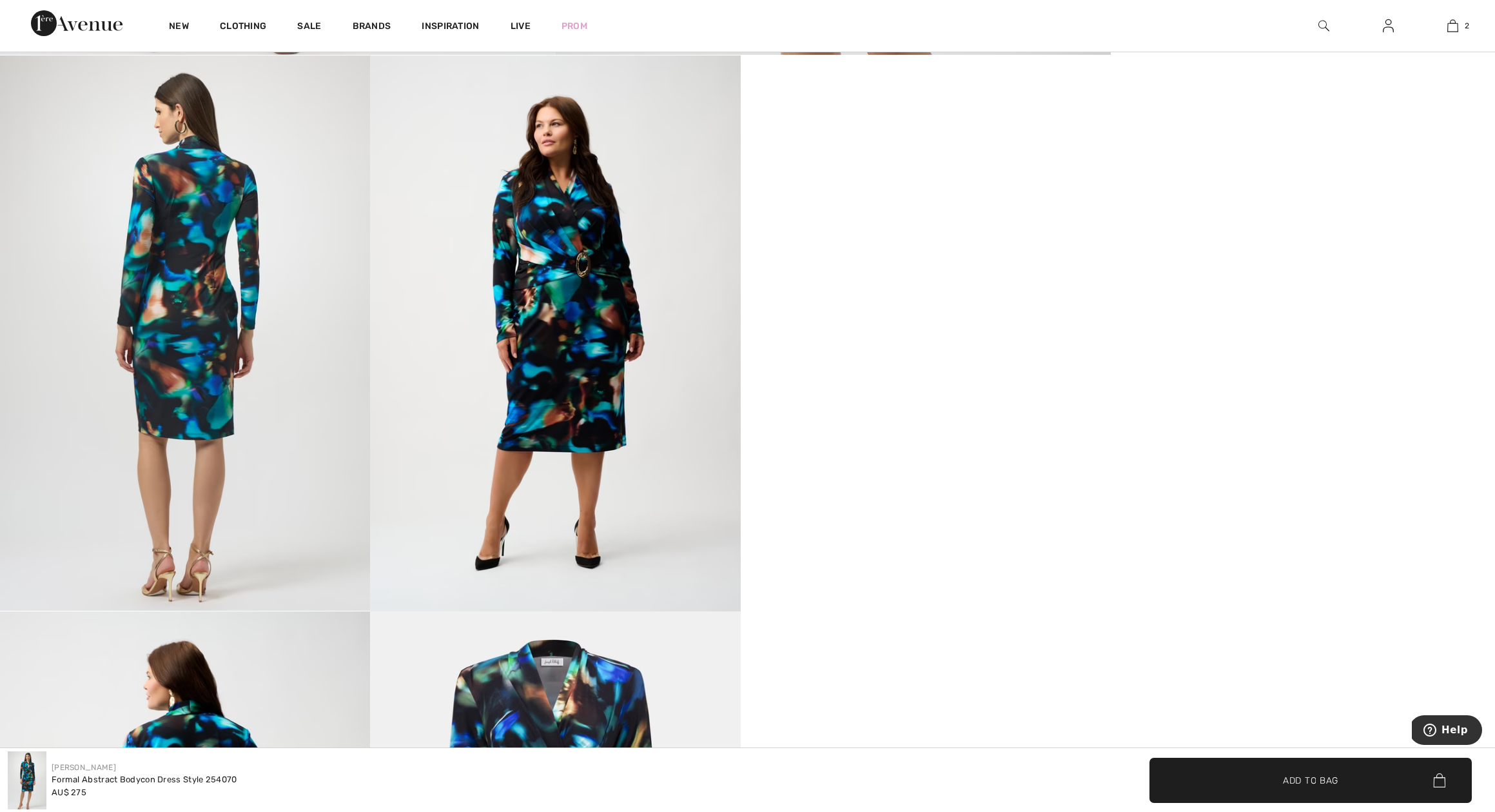
scroll to position [856, 0]
click at [561, 298] on img at bounding box center [555, 332] width 370 height 556
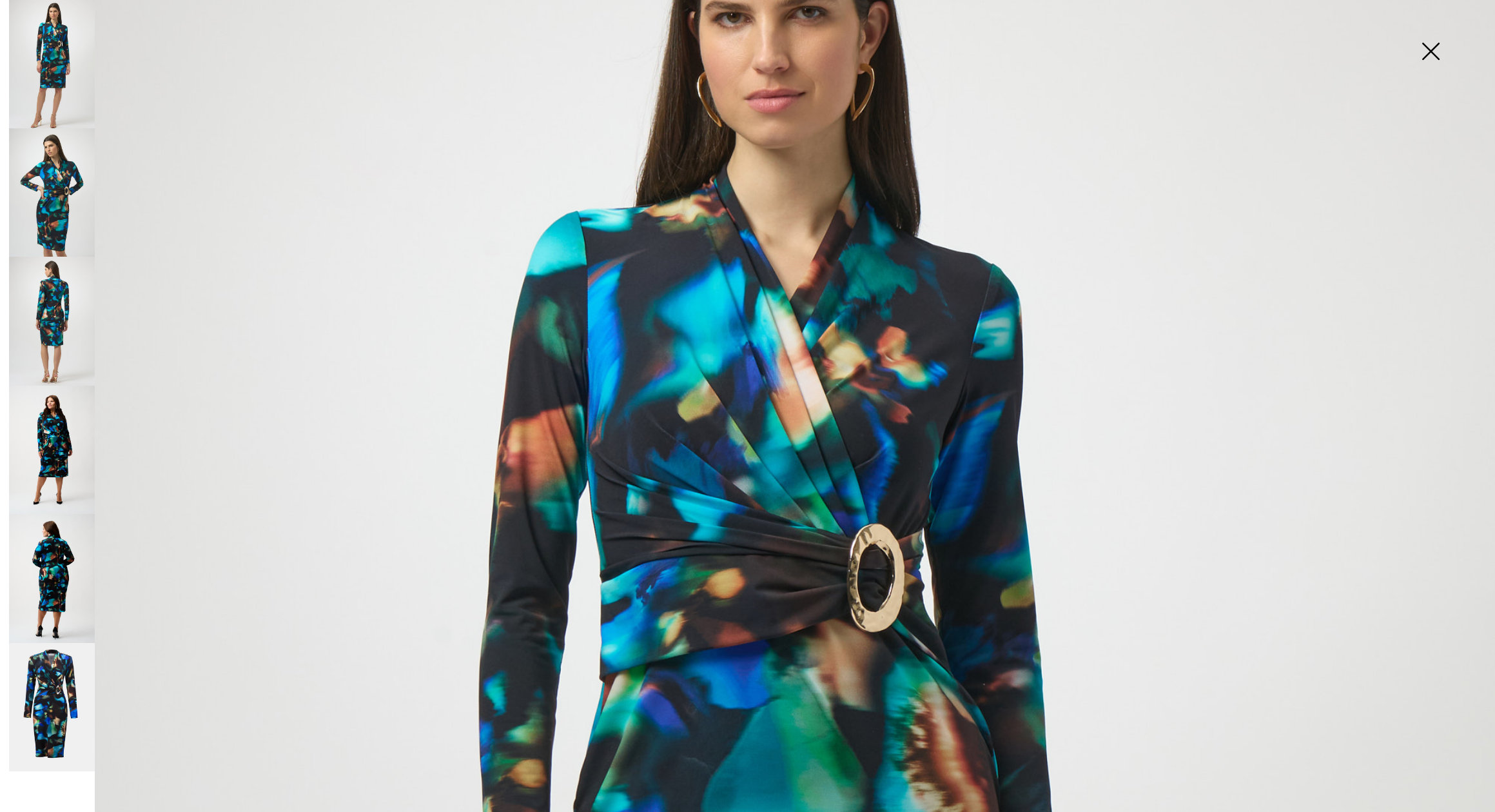
scroll to position [192, 0]
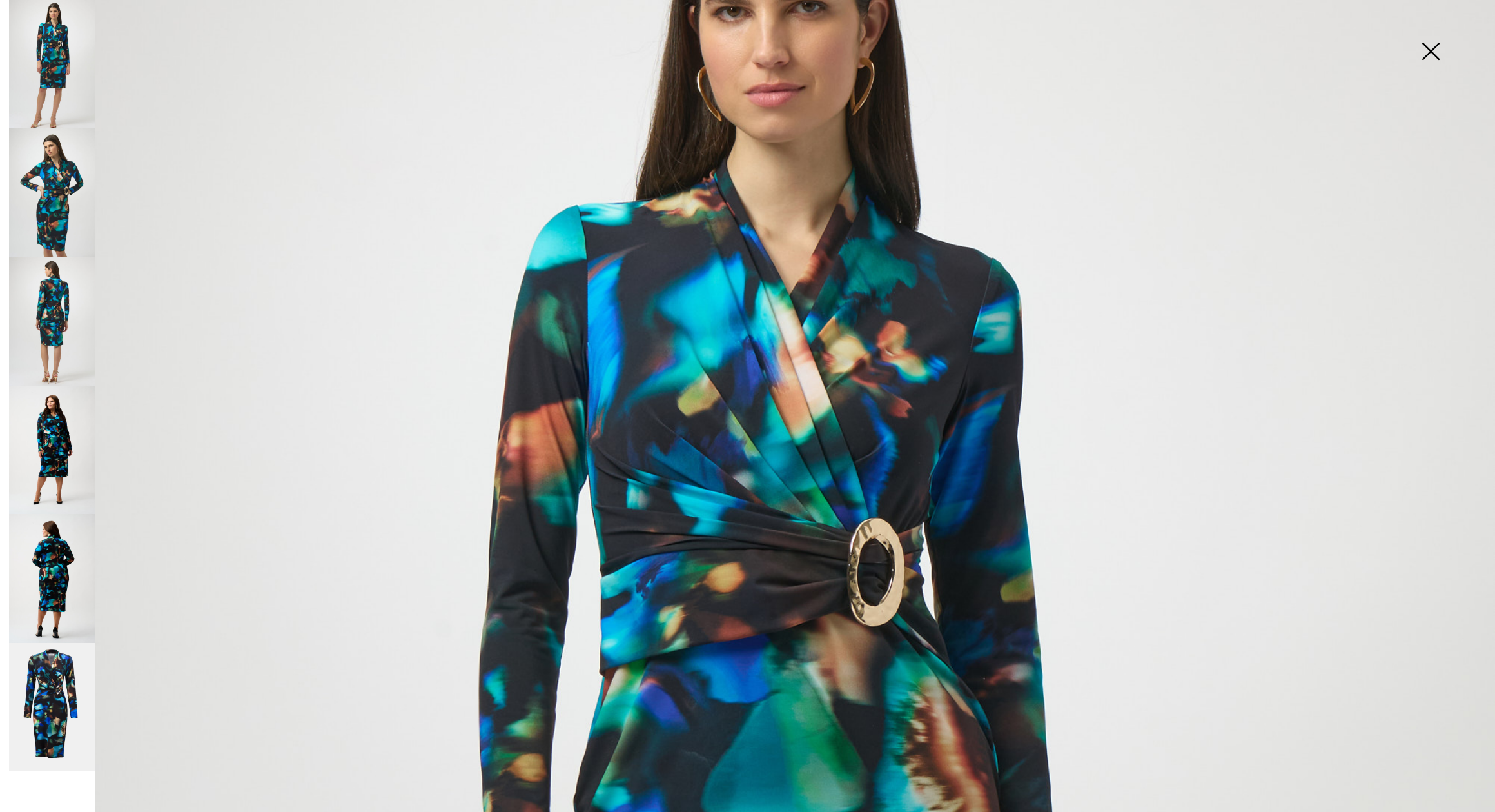
click at [43, 561] on img at bounding box center [51, 578] width 86 height 129
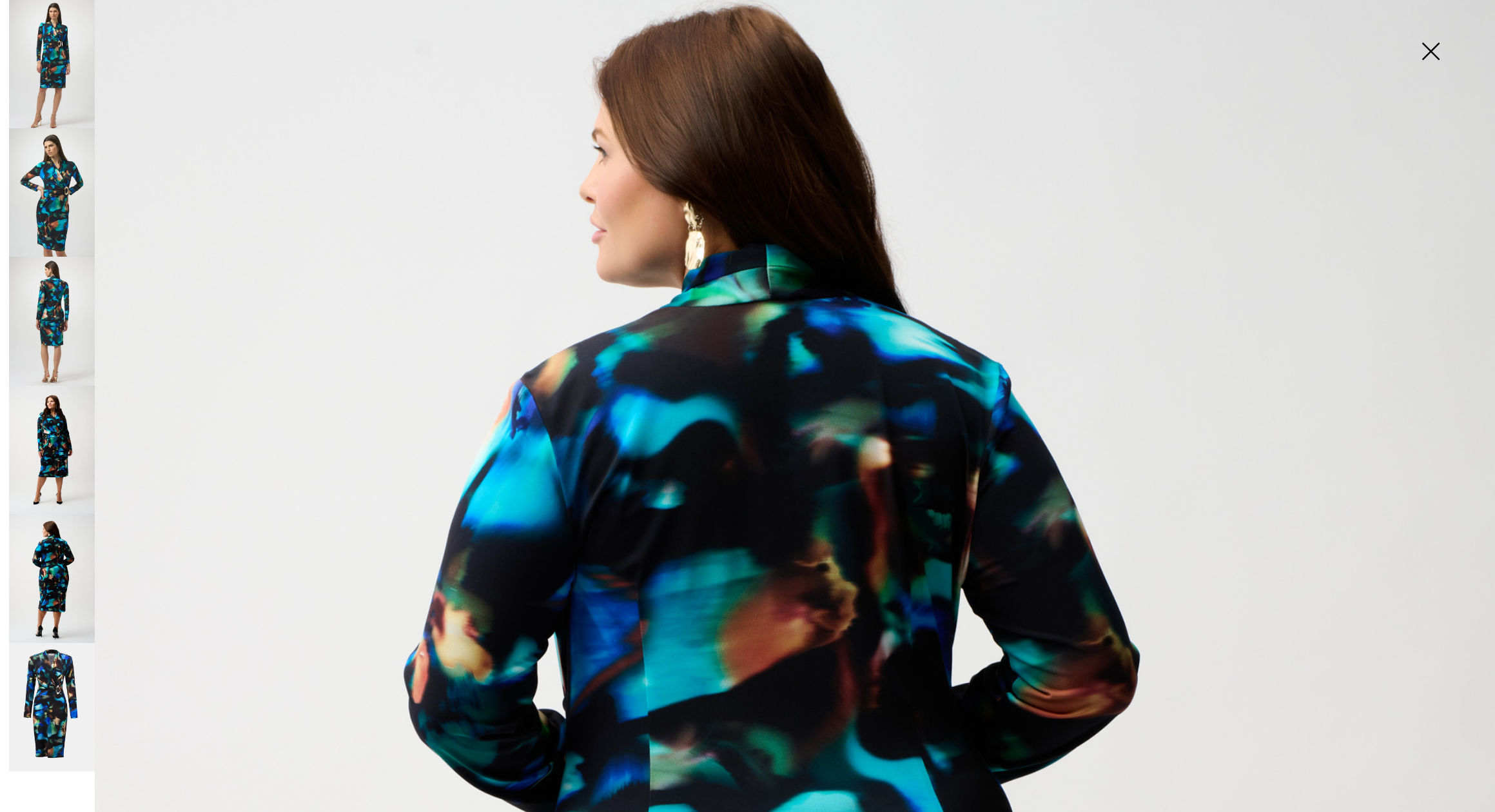
scroll to position [111, 0]
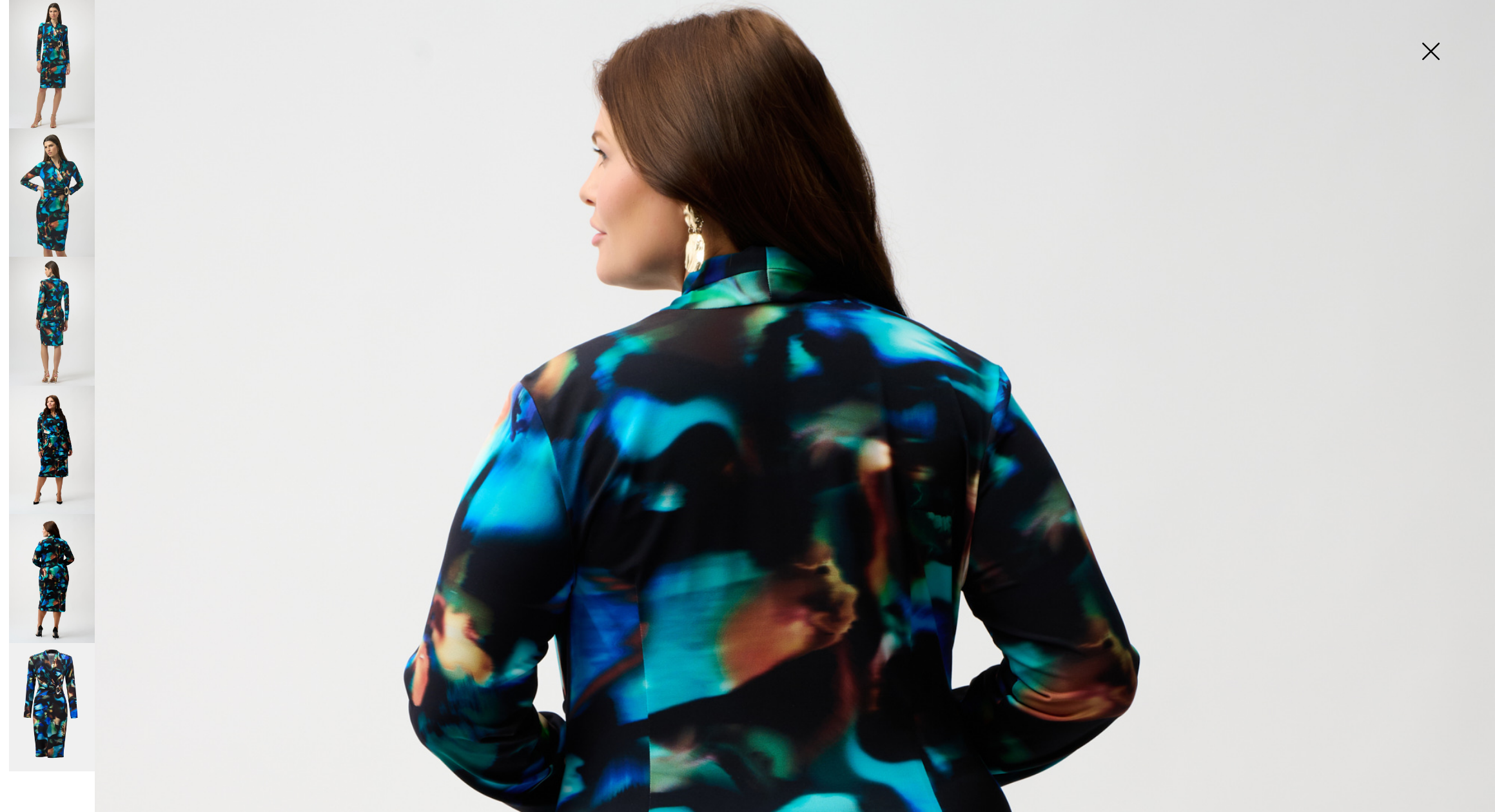
click at [57, 438] on img at bounding box center [51, 450] width 86 height 129
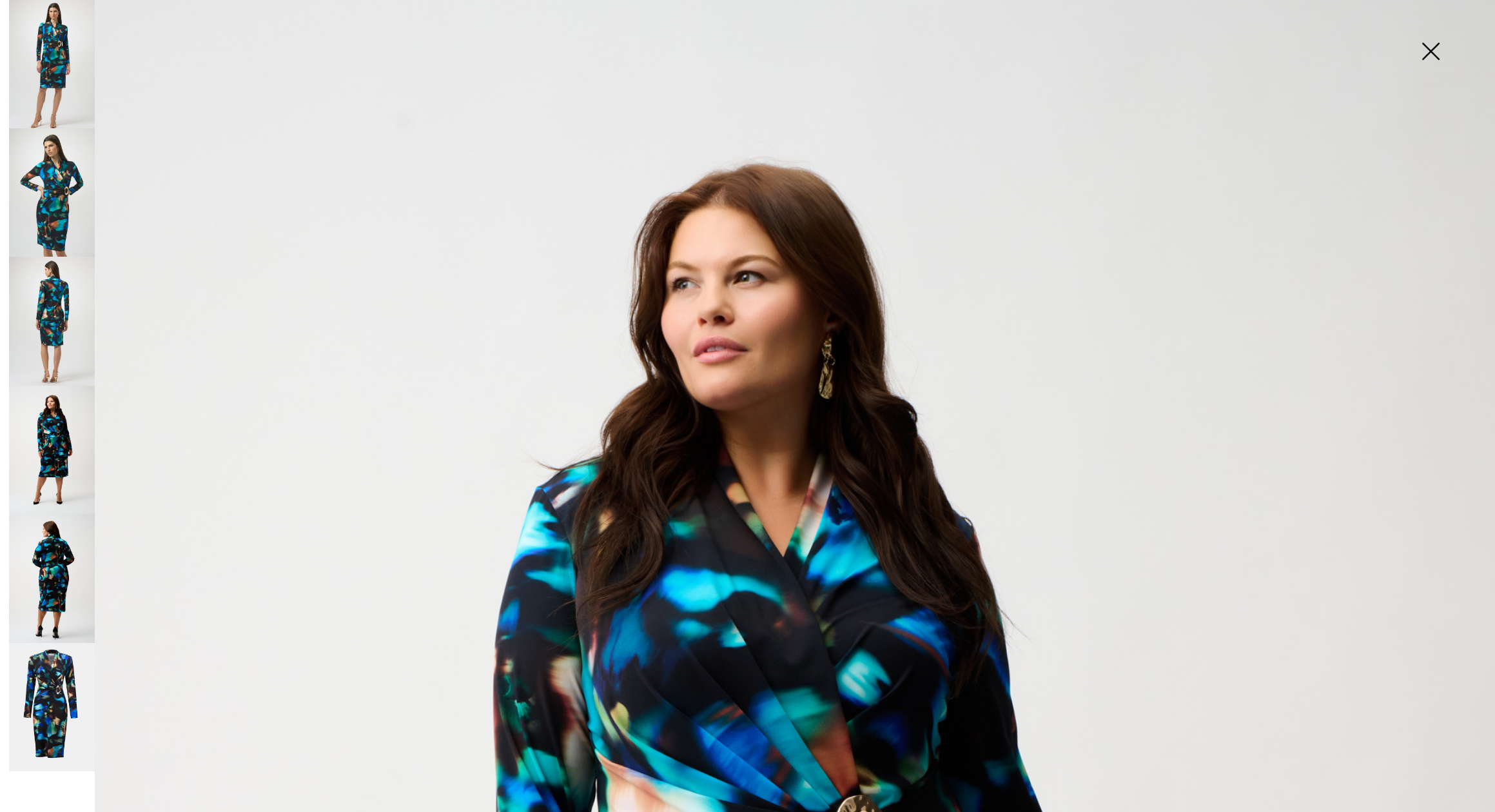
scroll to position [0, 0]
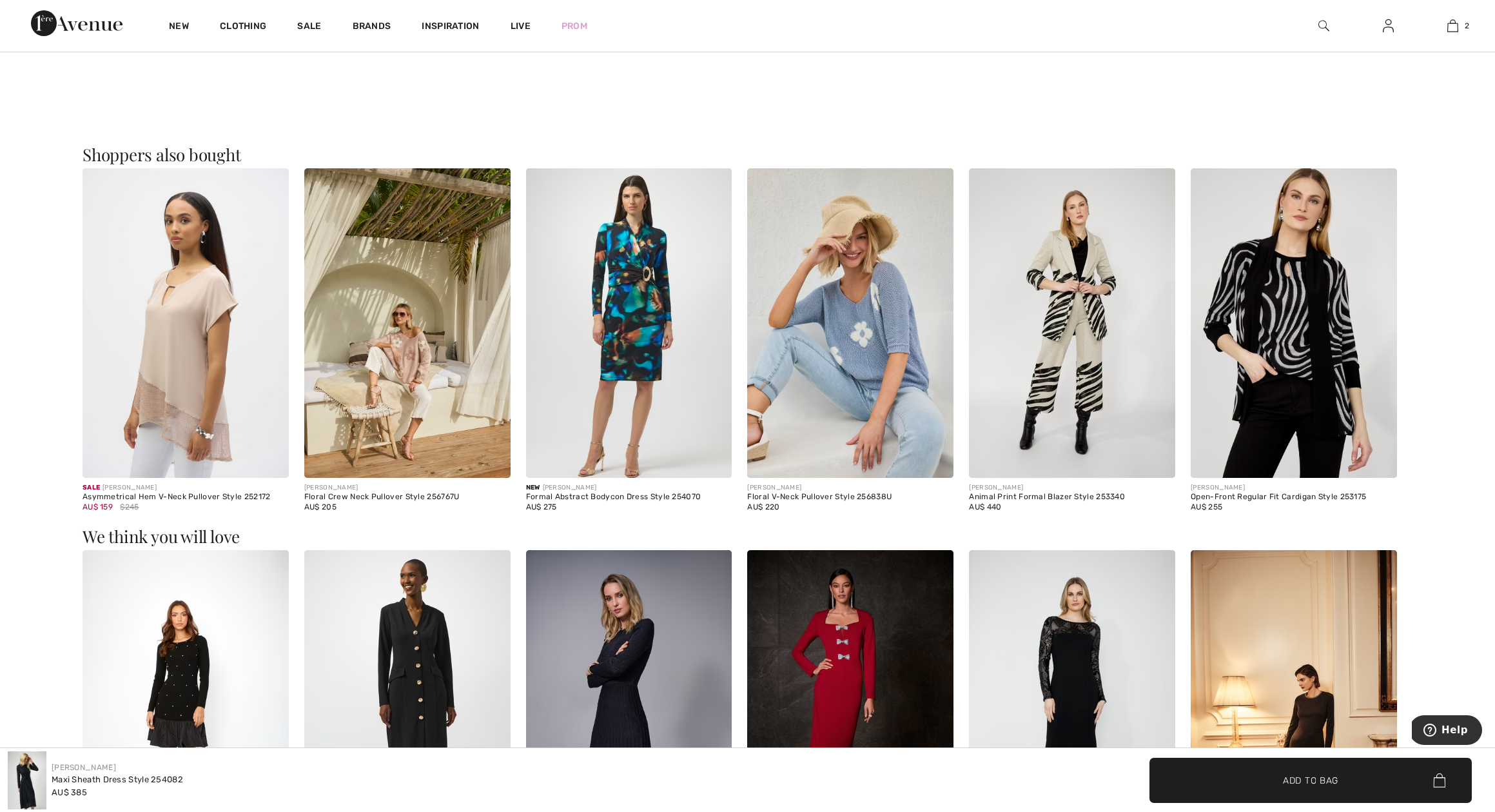
scroll to position [1343, 0]
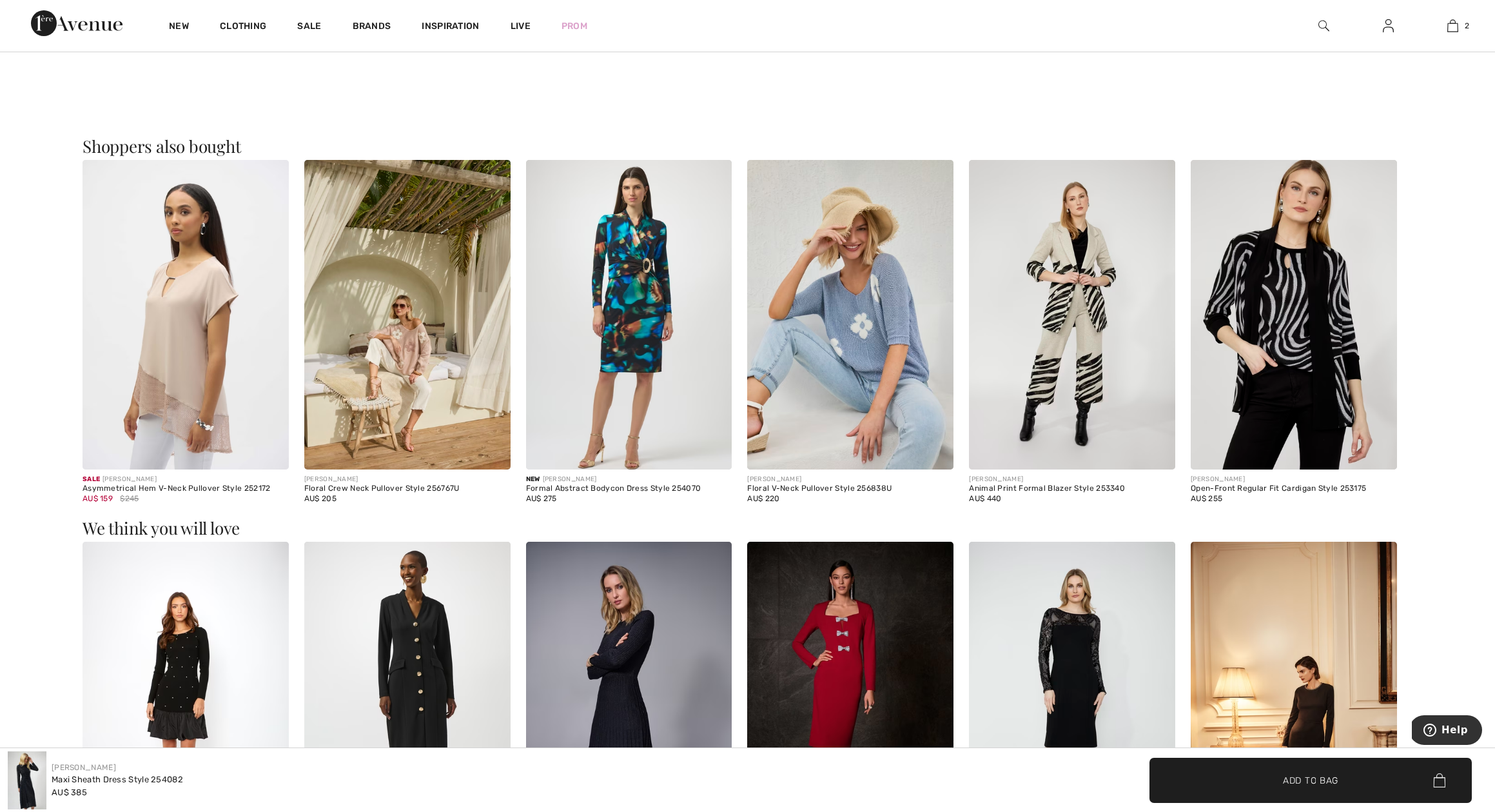
click at [640, 302] on img at bounding box center [629, 314] width 207 height 309
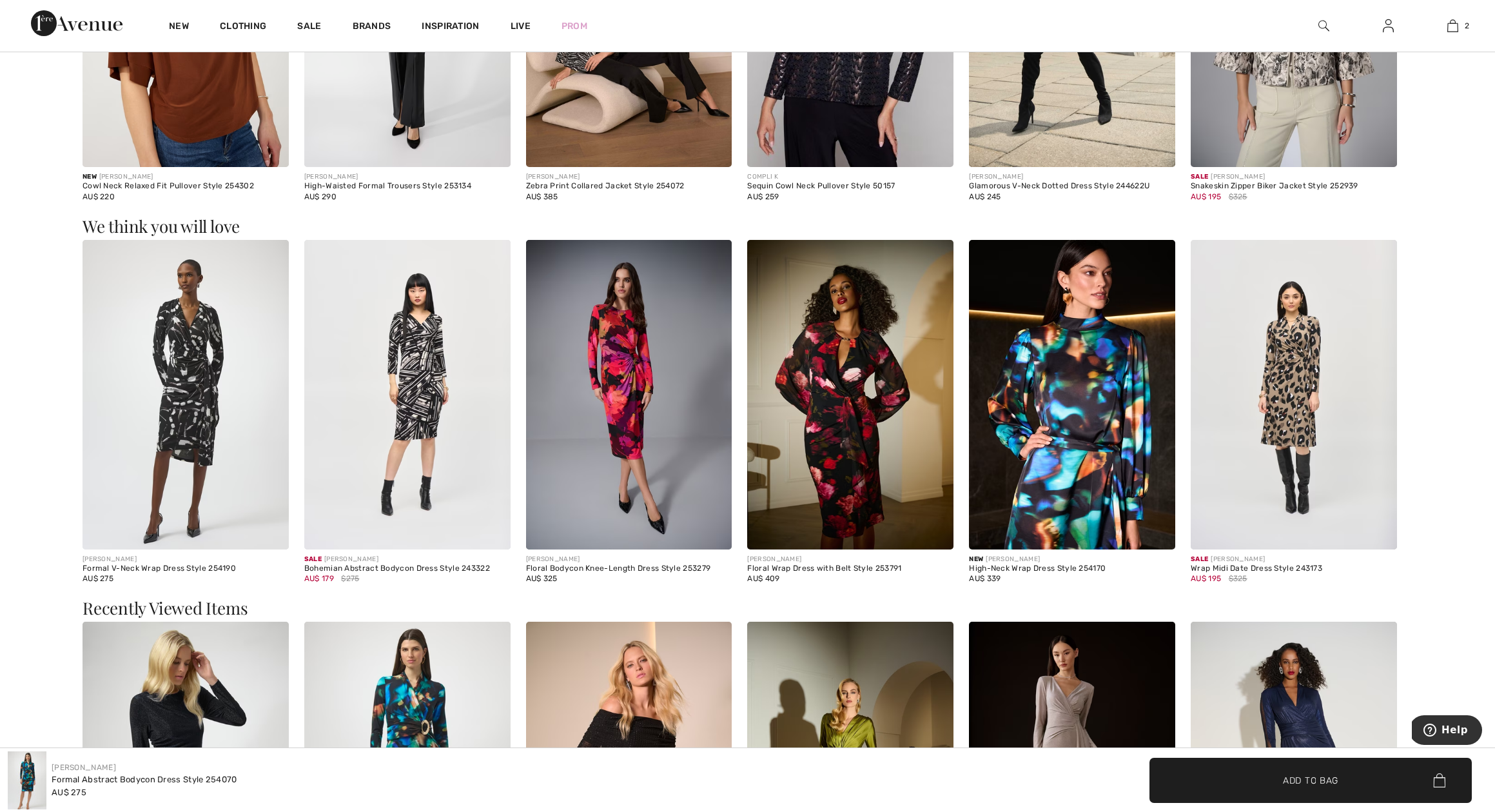
scroll to position [2201, 0]
click at [625, 359] on img at bounding box center [629, 394] width 207 height 309
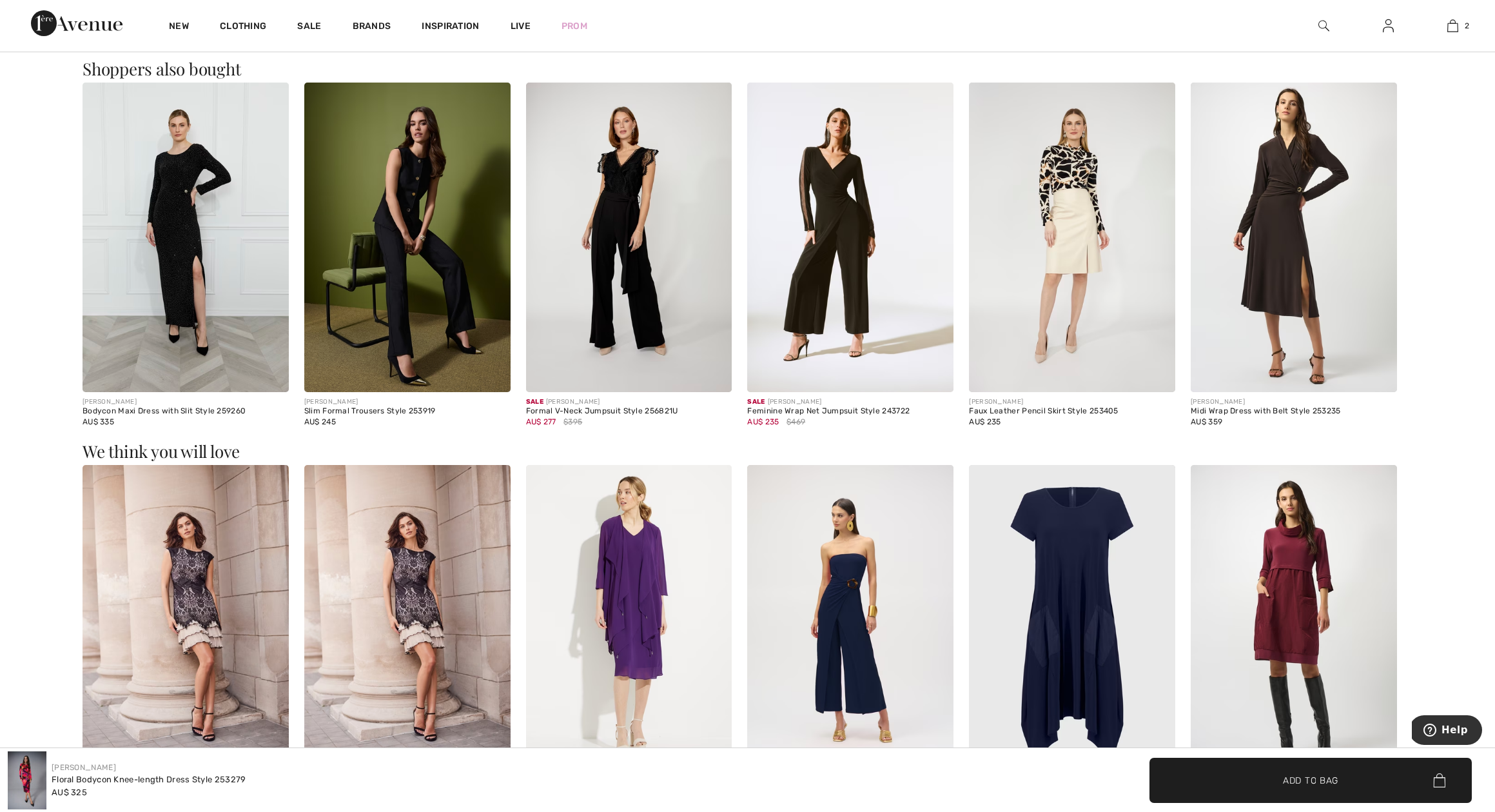
scroll to position [1977, 0]
click at [174, 256] on img at bounding box center [186, 236] width 207 height 309
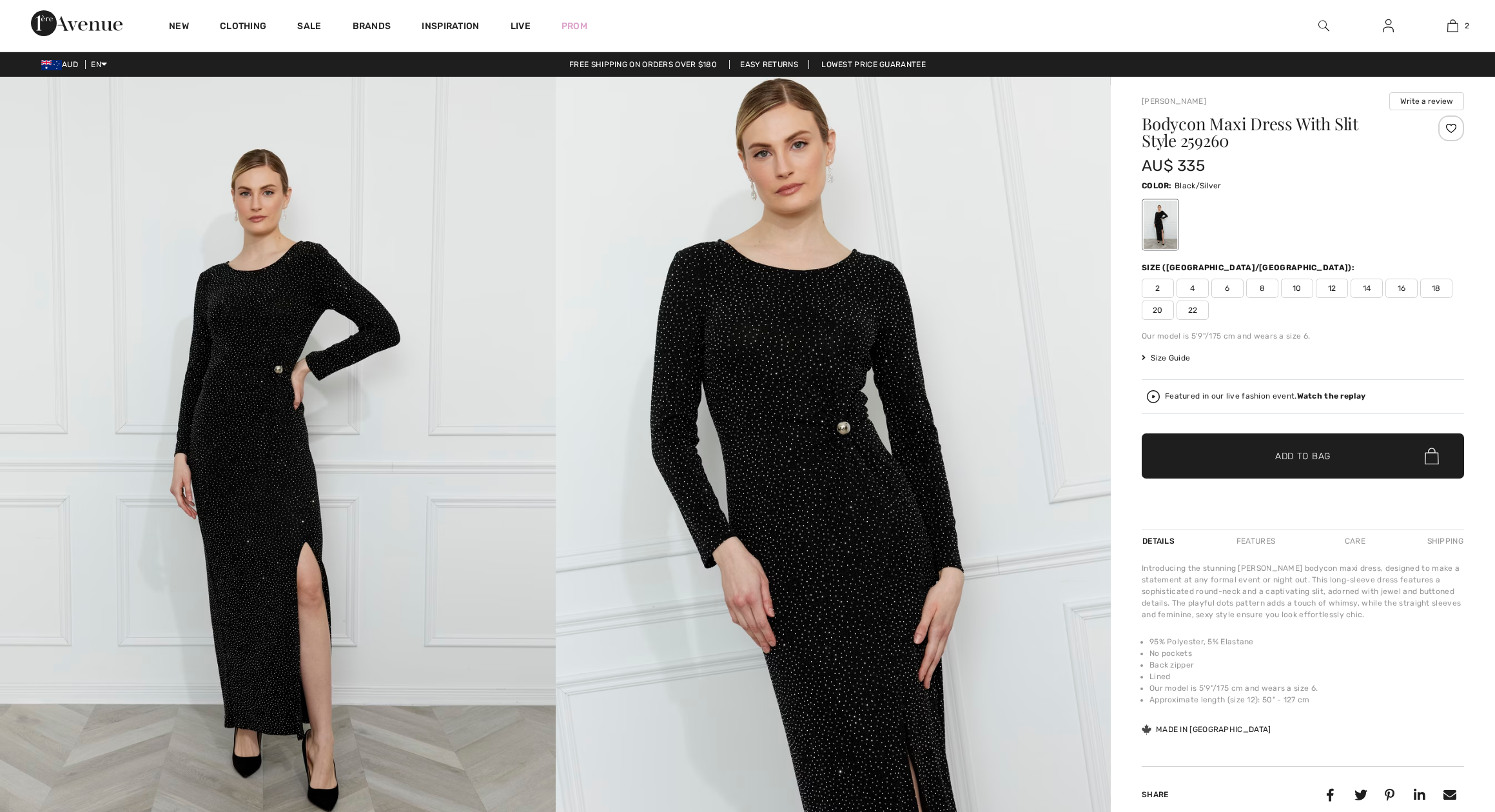
checkbox input "true"
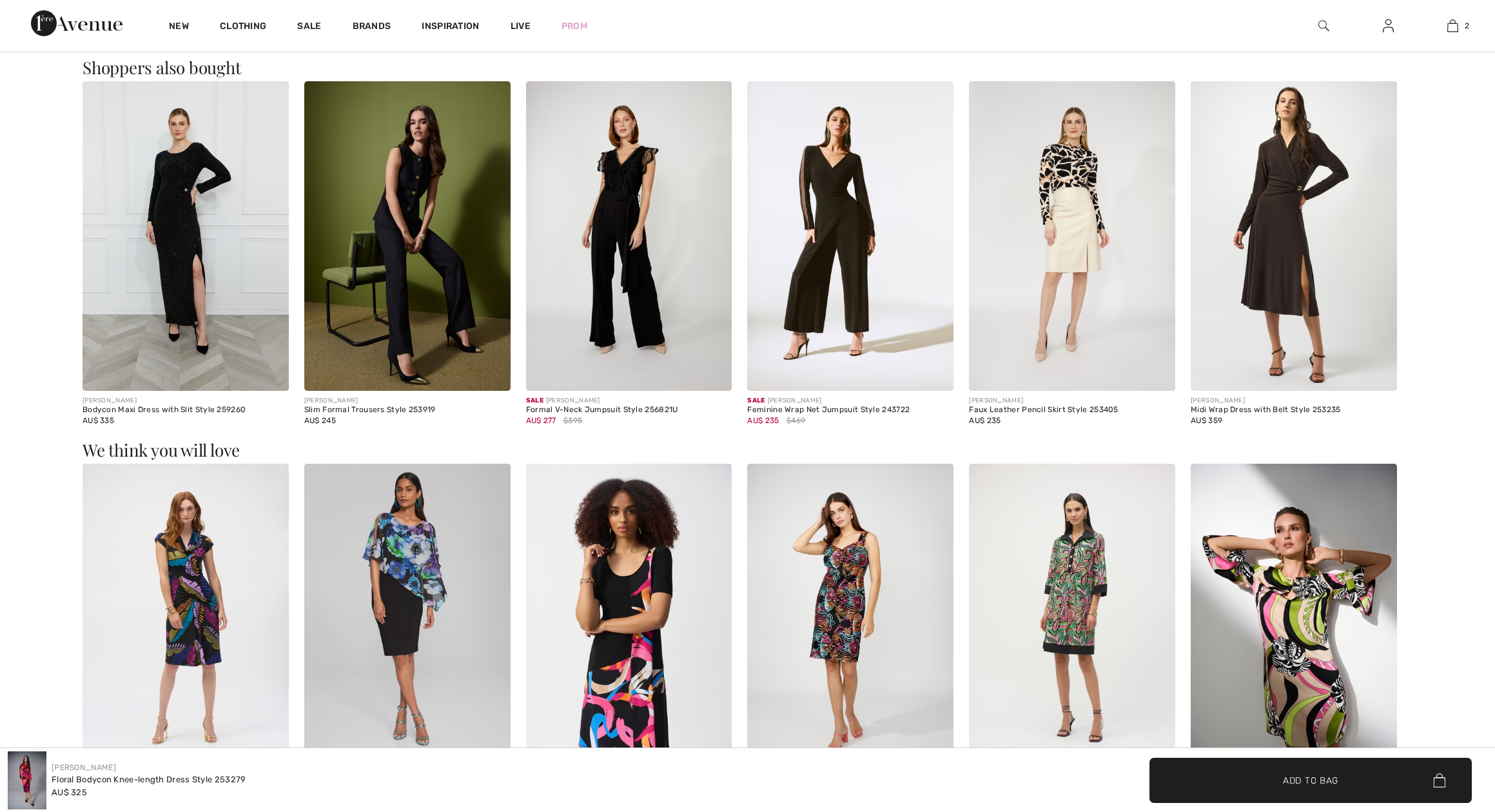
checkbox input "true"
